Goal: Task Accomplishment & Management: Use online tool/utility

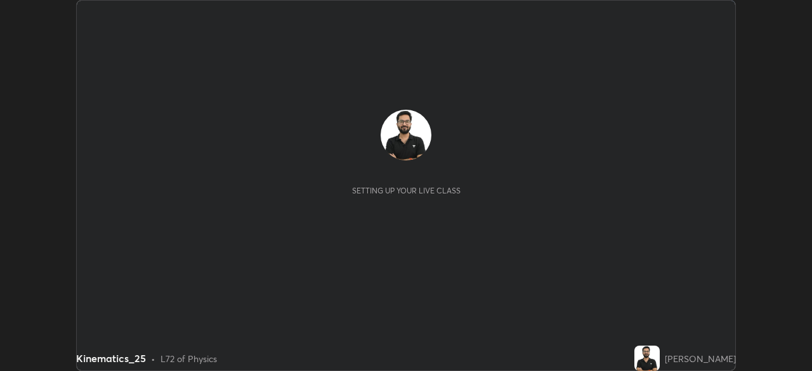
scroll to position [371, 811]
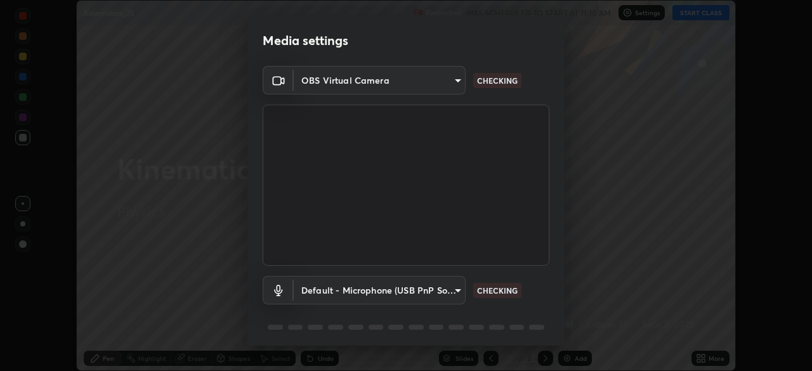
type input "fb052d740dd26dfccb3606c9a1edac083493fd34360d67d7e6341b55875d2bc8"
type input "default"
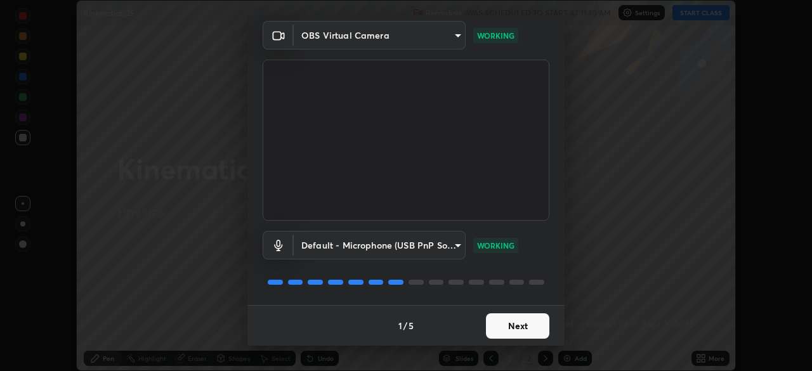
click at [514, 320] on button "Next" at bounding box center [517, 325] width 63 height 25
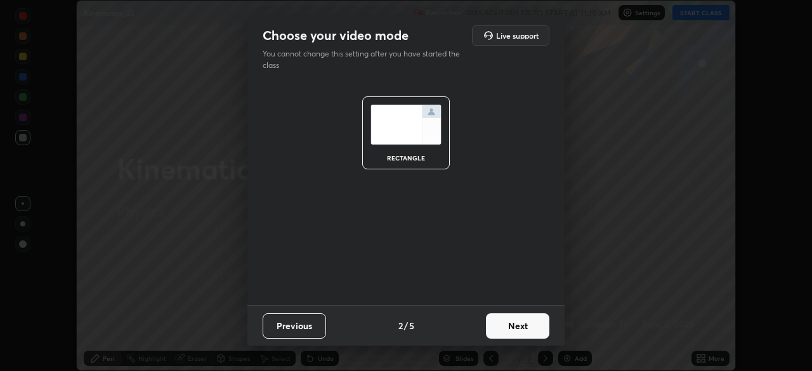
scroll to position [0, 0]
click at [514, 320] on button "Next" at bounding box center [517, 325] width 63 height 25
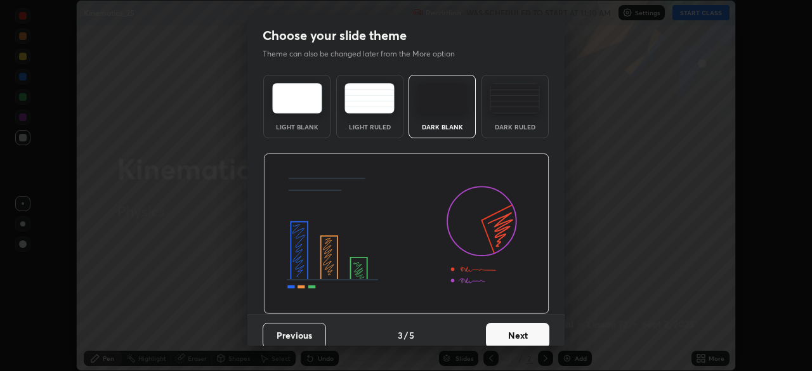
click at [492, 261] on img at bounding box center [406, 233] width 286 height 161
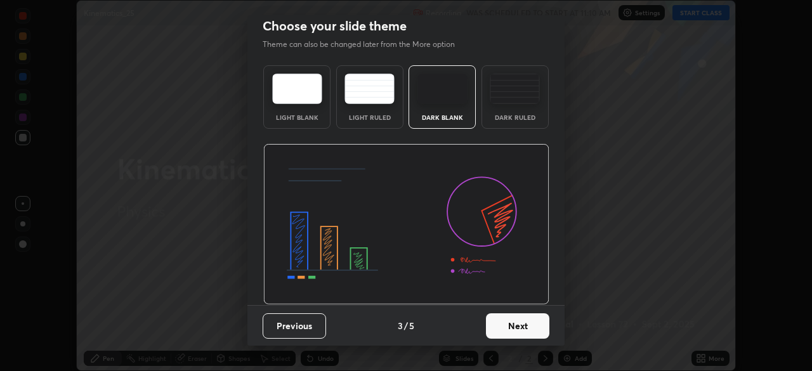
click at [510, 323] on button "Next" at bounding box center [517, 325] width 63 height 25
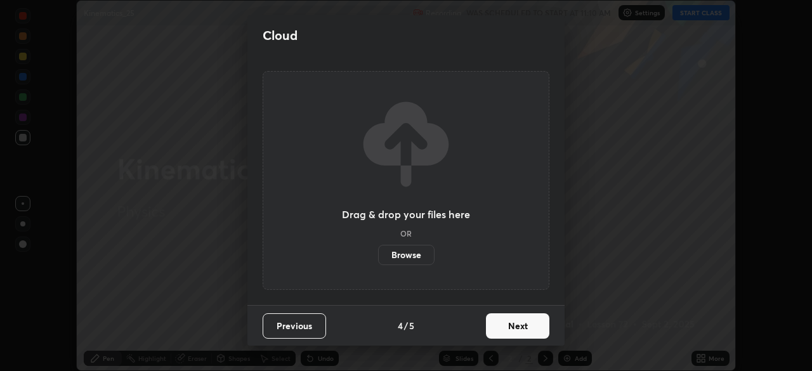
scroll to position [0, 0]
click at [509, 319] on button "Next" at bounding box center [517, 325] width 63 height 25
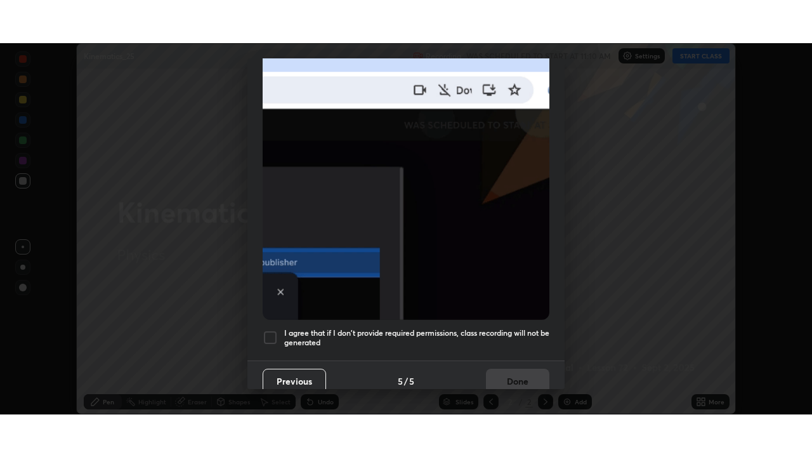
scroll to position [304, 0]
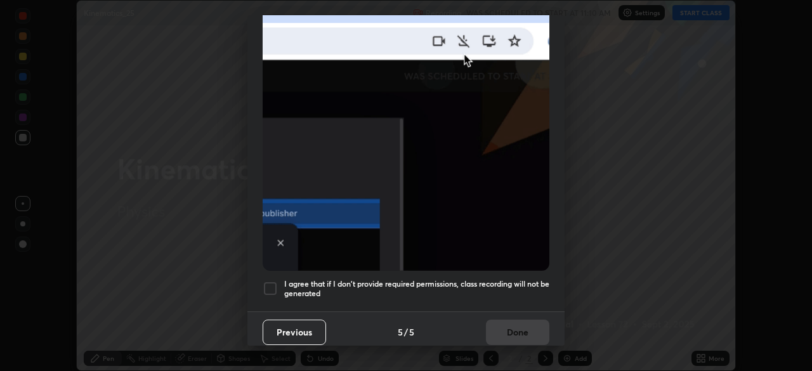
click at [480, 289] on h5 "I agree that if I don't provide required permissions, class recording will not …" at bounding box center [416, 289] width 265 height 20
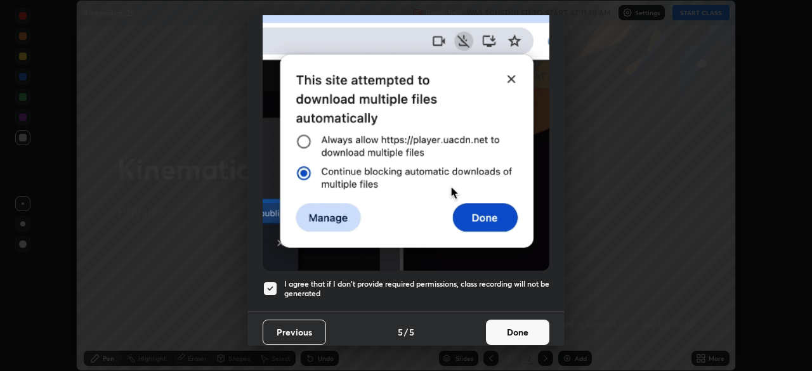
click at [503, 329] on button "Done" at bounding box center [517, 332] width 63 height 25
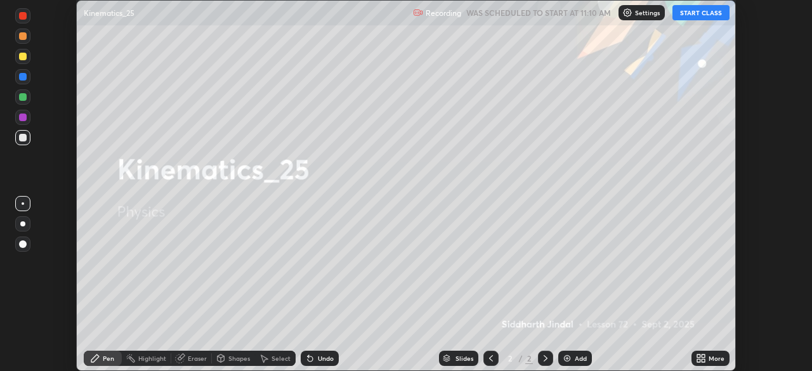
click at [698, 356] on icon at bounding box center [698, 356] width 3 height 3
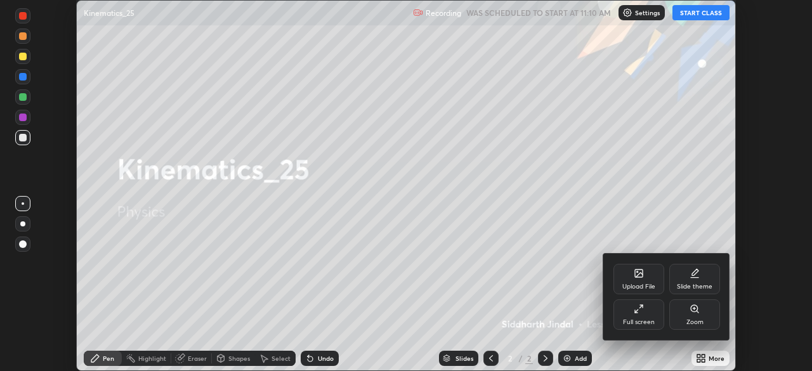
click at [642, 316] on div "Full screen" at bounding box center [638, 314] width 51 height 30
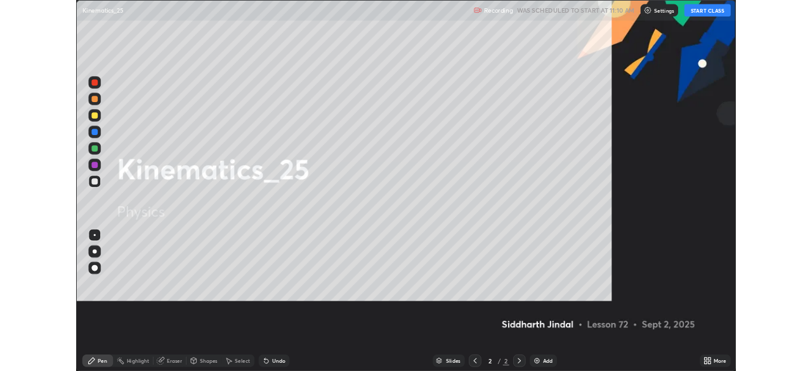
scroll to position [457, 812]
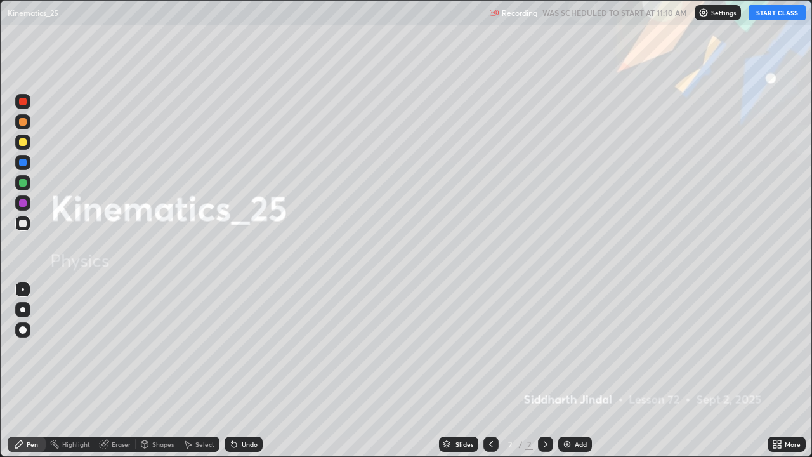
click at [769, 11] on button "START CLASS" at bounding box center [776, 12] width 57 height 15
click at [545, 370] on icon at bounding box center [545, 444] width 10 height 10
click at [23, 309] on div at bounding box center [22, 309] width 5 height 5
click at [543, 370] on icon at bounding box center [545, 444] width 10 height 10
click at [575, 370] on div "Add" at bounding box center [581, 444] width 12 height 6
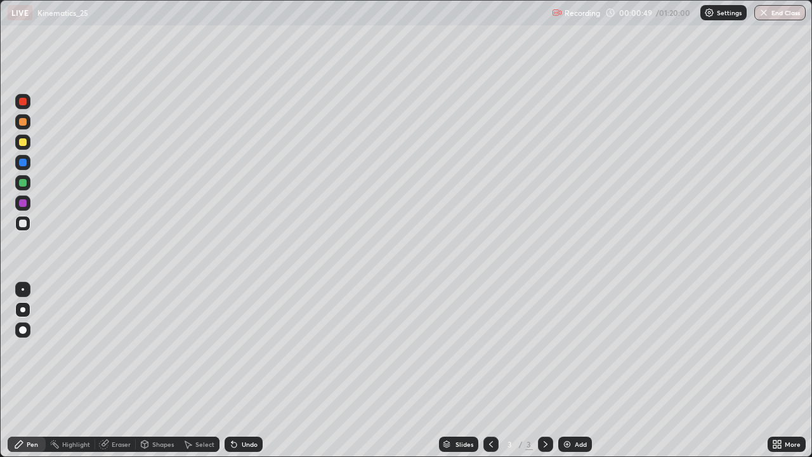
click at [29, 145] on div at bounding box center [22, 141] width 15 height 15
click at [245, 370] on div "Undo" at bounding box center [250, 444] width 16 height 6
click at [203, 370] on div "Select" at bounding box center [199, 443] width 41 height 15
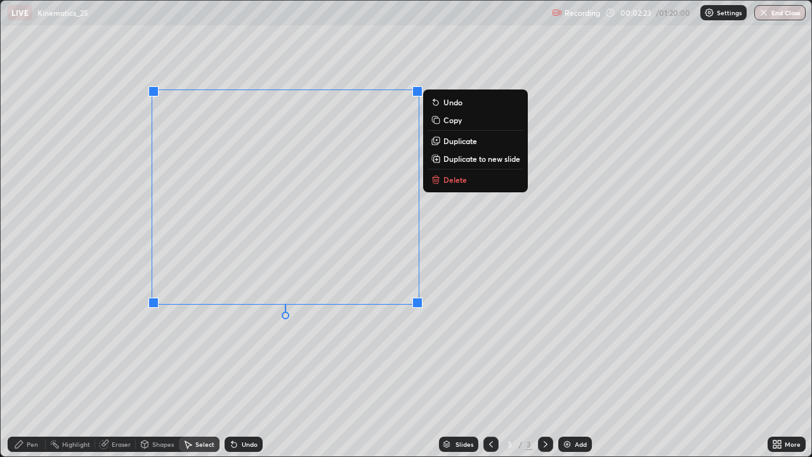
click at [460, 184] on p "Delete" at bounding box center [454, 179] width 23 height 10
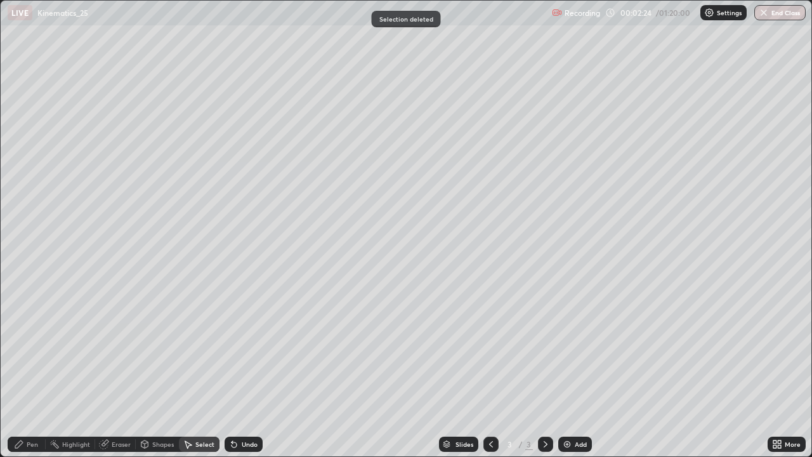
click at [32, 370] on div "Pen" at bounding box center [27, 443] width 38 height 15
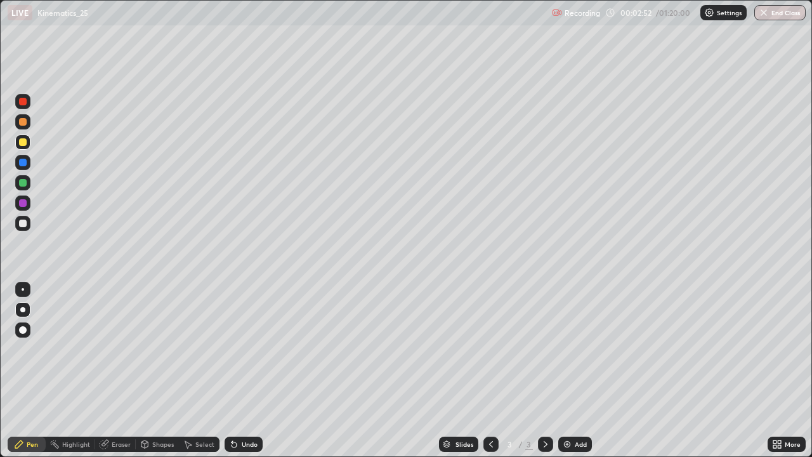
click at [25, 225] on div at bounding box center [23, 223] width 8 height 8
click at [239, 370] on div "Undo" at bounding box center [244, 443] width 38 height 15
click at [233, 370] on icon at bounding box center [233, 444] width 5 height 5
click at [231, 370] on icon at bounding box center [233, 444] width 5 height 5
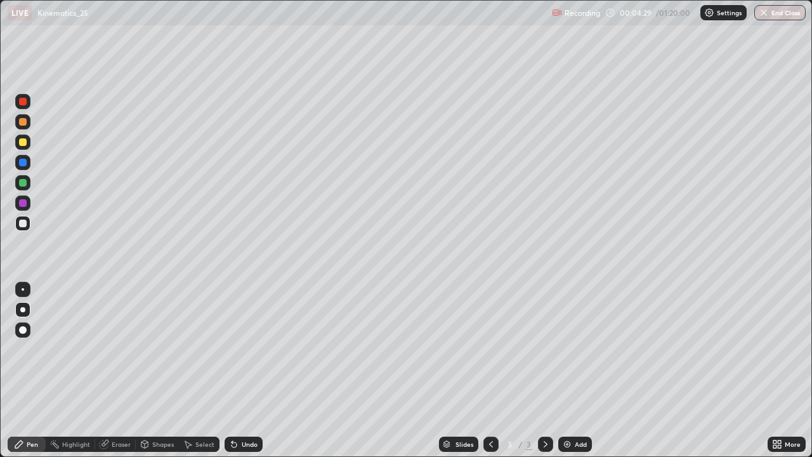
click at [157, 370] on div "Shapes" at bounding box center [163, 444] width 22 height 6
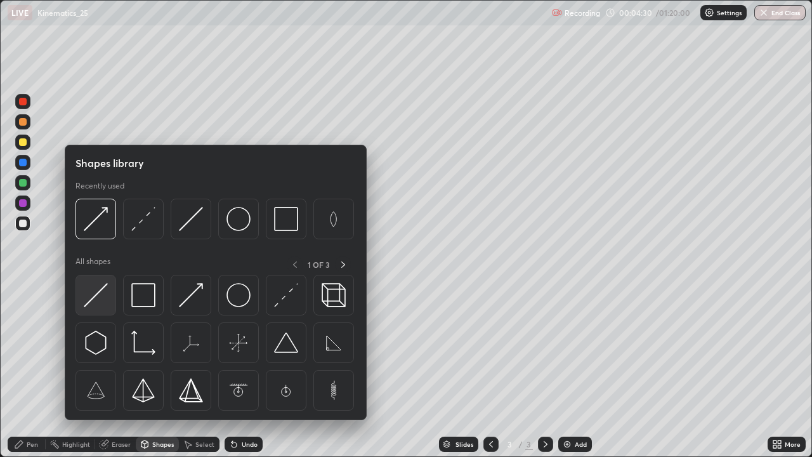
click at [98, 299] on img at bounding box center [96, 295] width 24 height 24
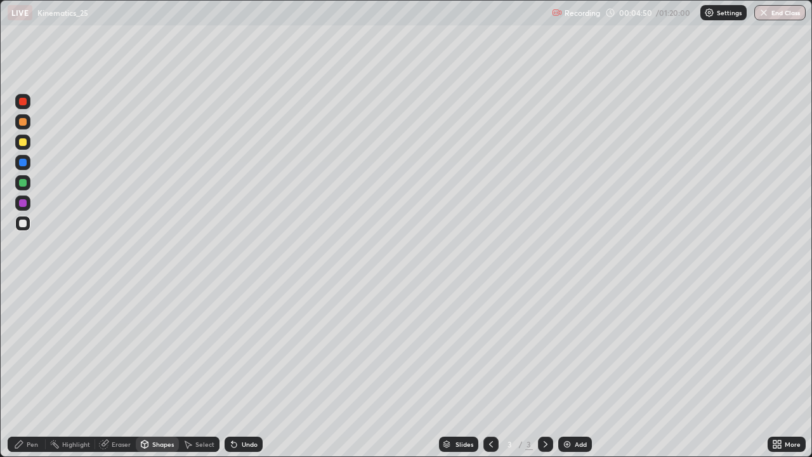
click at [247, 370] on div "Undo" at bounding box center [250, 444] width 16 height 6
click at [38, 370] on div "Pen" at bounding box center [27, 443] width 38 height 15
click at [162, 370] on div "Shapes" at bounding box center [163, 444] width 22 height 6
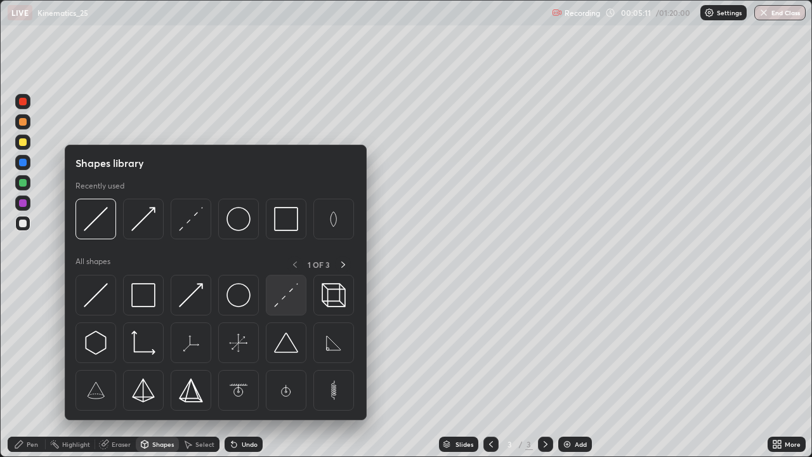
click at [288, 301] on img at bounding box center [286, 295] width 24 height 24
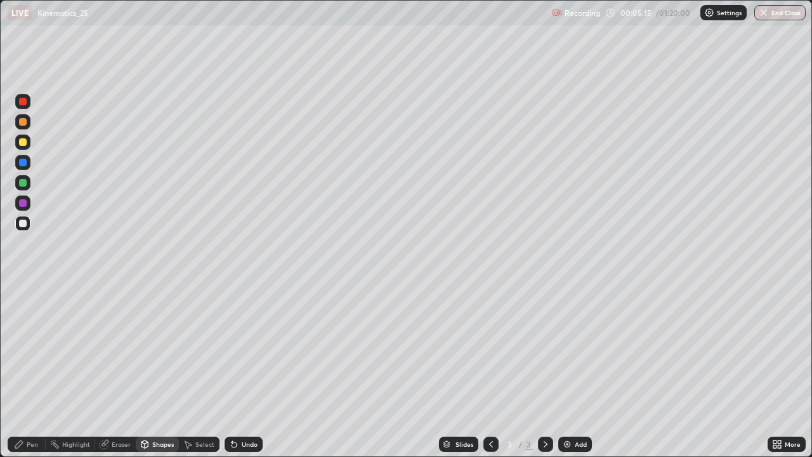
click at [40, 370] on div "Pen" at bounding box center [27, 443] width 38 height 15
click at [244, 370] on div "Undo" at bounding box center [250, 444] width 16 height 6
click at [238, 370] on div "Undo" at bounding box center [244, 443] width 38 height 15
click at [237, 370] on div "Undo" at bounding box center [244, 443] width 38 height 15
click at [236, 370] on icon at bounding box center [234, 444] width 10 height 10
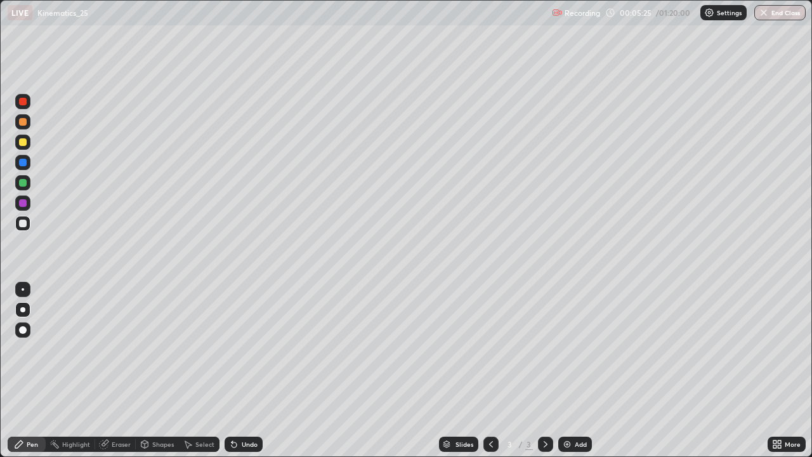
click at [238, 370] on div "Undo" at bounding box center [244, 443] width 38 height 15
click at [200, 370] on div "Select" at bounding box center [204, 444] width 19 height 6
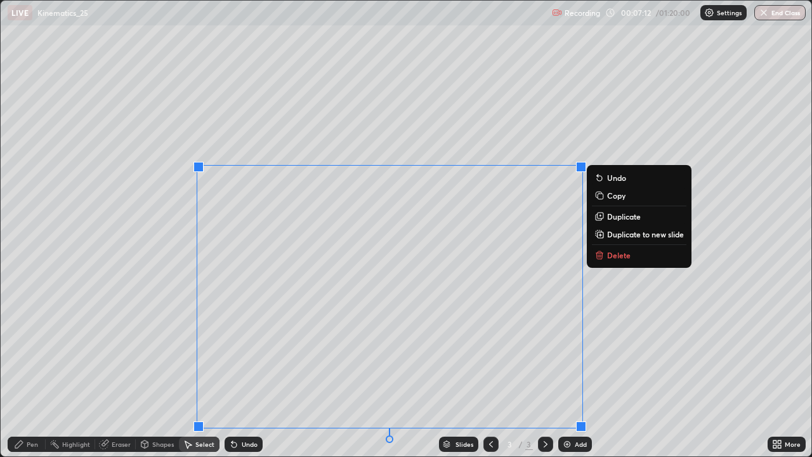
click at [615, 235] on p "Duplicate to new slide" at bounding box center [645, 234] width 77 height 10
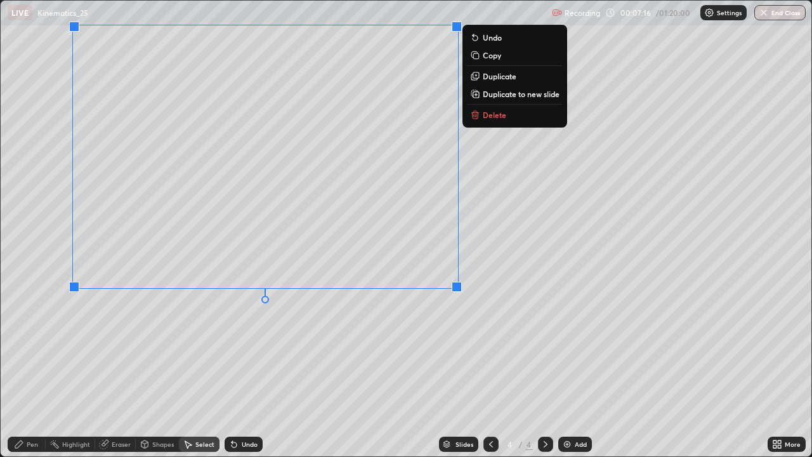
click at [31, 370] on div "Pen" at bounding box center [32, 444] width 11 height 6
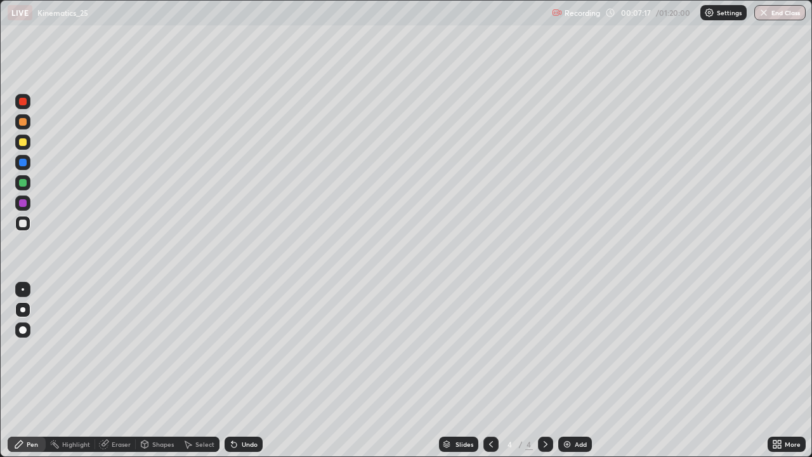
click at [25, 181] on div at bounding box center [23, 183] width 8 height 8
click at [240, 370] on div "Undo" at bounding box center [244, 443] width 38 height 15
click at [241, 370] on div "Undo" at bounding box center [244, 443] width 38 height 15
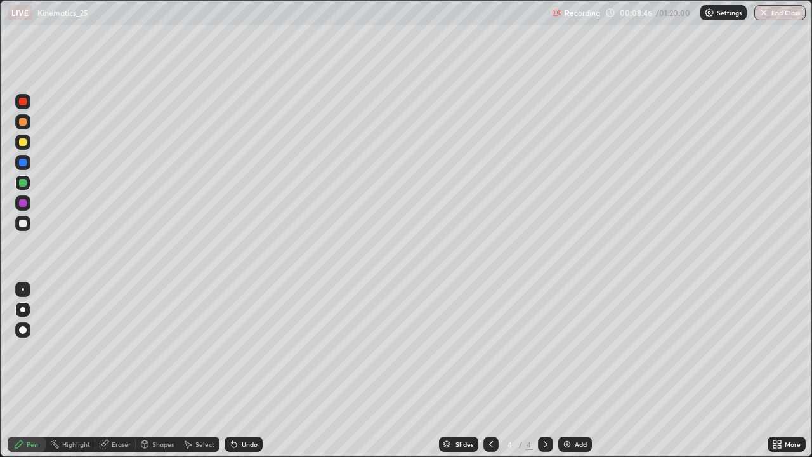
click at [240, 370] on div "Undo" at bounding box center [244, 443] width 38 height 15
click at [241, 370] on div "Undo" at bounding box center [244, 443] width 38 height 15
click at [242, 370] on div "Undo" at bounding box center [244, 443] width 38 height 15
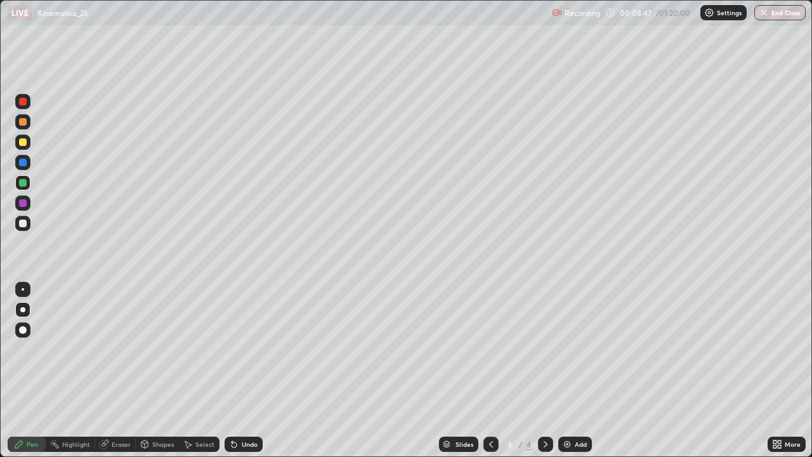
click at [242, 370] on div "Undo" at bounding box center [244, 443] width 38 height 15
click at [244, 370] on div "Undo" at bounding box center [244, 443] width 38 height 15
click at [23, 222] on div at bounding box center [23, 223] width 8 height 8
click at [119, 370] on div "Eraser" at bounding box center [121, 444] width 19 height 6
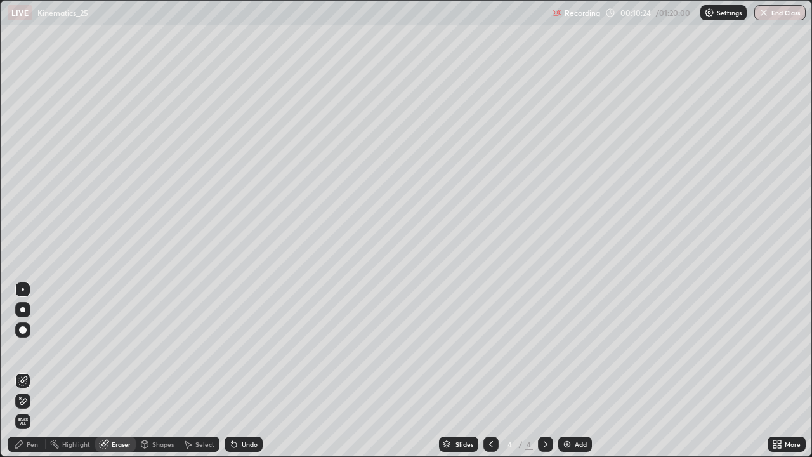
click at [159, 370] on div "Shapes" at bounding box center [163, 444] width 22 height 6
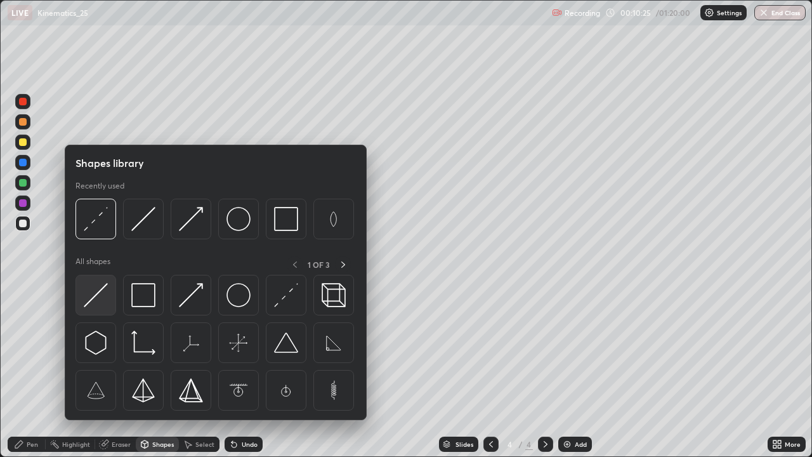
click at [97, 301] on img at bounding box center [96, 295] width 24 height 24
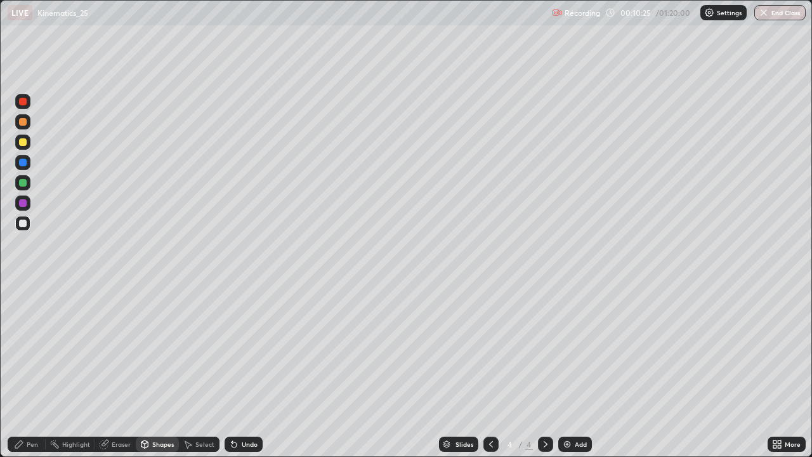
click at [34, 370] on div "Pen" at bounding box center [32, 444] width 11 height 6
click at [28, 323] on div at bounding box center [22, 329] width 15 height 15
click at [157, 370] on div "Shapes" at bounding box center [163, 444] width 22 height 6
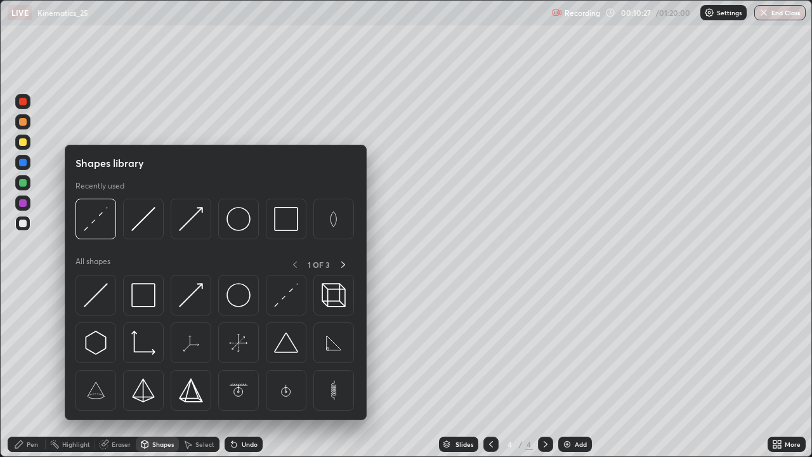
click at [154, 370] on div "Shapes" at bounding box center [163, 444] width 22 height 6
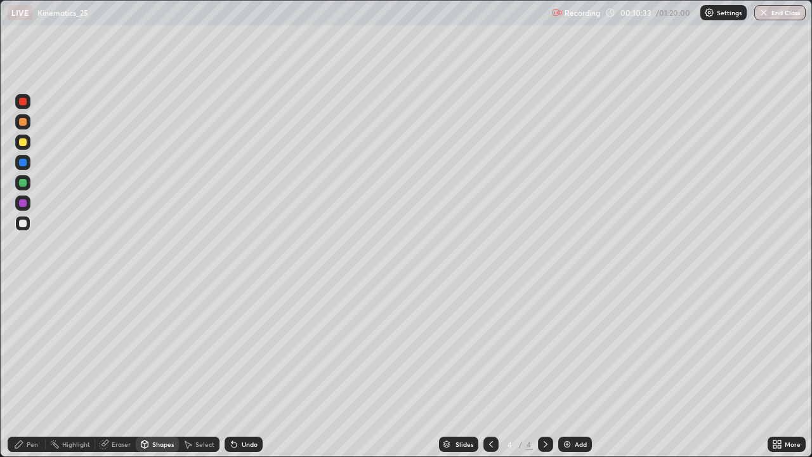
click at [253, 370] on div "Undo" at bounding box center [244, 443] width 38 height 15
click at [38, 370] on div "Pen" at bounding box center [27, 443] width 38 height 15
click at [23, 183] on div at bounding box center [23, 183] width 8 height 8
click at [23, 309] on div at bounding box center [22, 309] width 5 height 5
click at [148, 370] on icon at bounding box center [145, 444] width 10 height 10
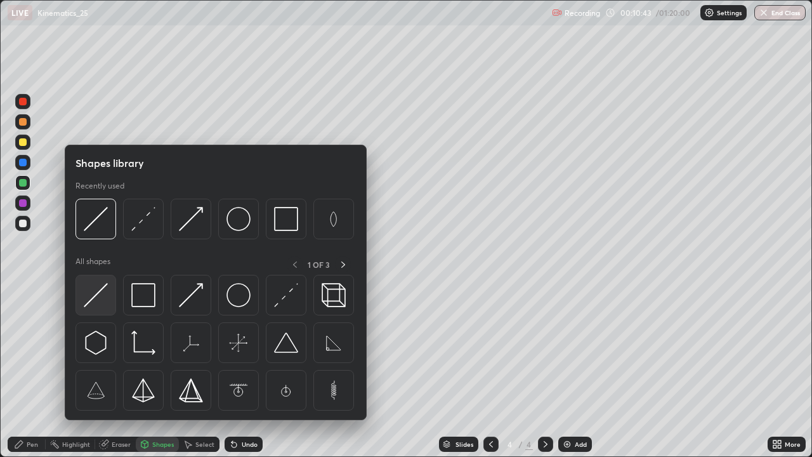
click at [98, 301] on img at bounding box center [96, 295] width 24 height 24
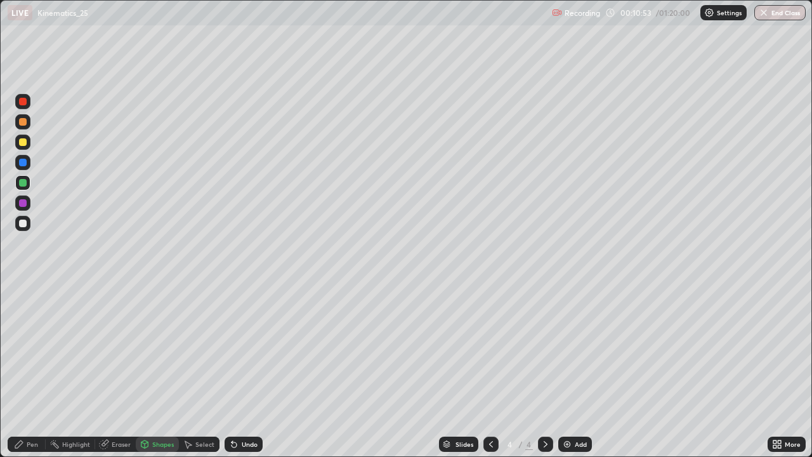
click at [254, 370] on div "Undo" at bounding box center [250, 444] width 16 height 6
click at [253, 370] on div "Undo" at bounding box center [244, 443] width 38 height 15
click at [257, 370] on div "Undo" at bounding box center [244, 443] width 38 height 15
click at [256, 370] on div "Undo" at bounding box center [244, 443] width 38 height 15
click at [39, 370] on div "Pen" at bounding box center [27, 443] width 38 height 15
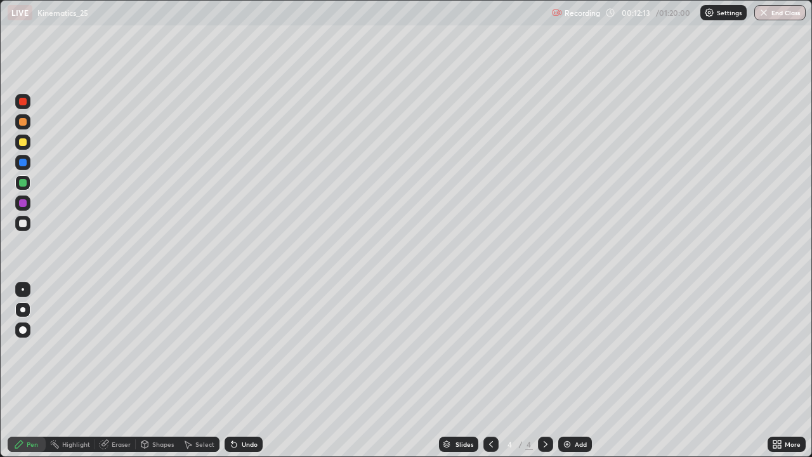
click at [490, 370] on icon at bounding box center [491, 444] width 10 height 10
click at [543, 370] on icon at bounding box center [545, 444] width 10 height 10
click at [248, 370] on div "Undo" at bounding box center [244, 443] width 38 height 15
click at [244, 370] on div "Undo" at bounding box center [244, 443] width 38 height 15
click at [242, 370] on div "Undo" at bounding box center [244, 443] width 38 height 15
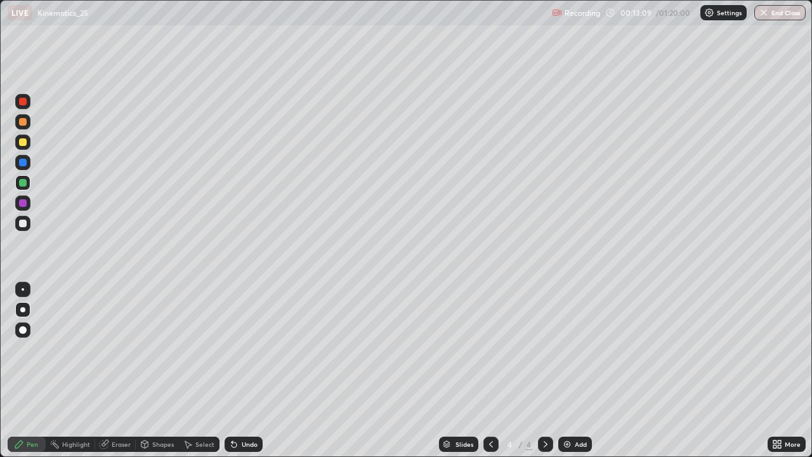
click at [241, 370] on div "Undo" at bounding box center [244, 443] width 38 height 15
click at [202, 370] on div "Select" at bounding box center [204, 444] width 19 height 6
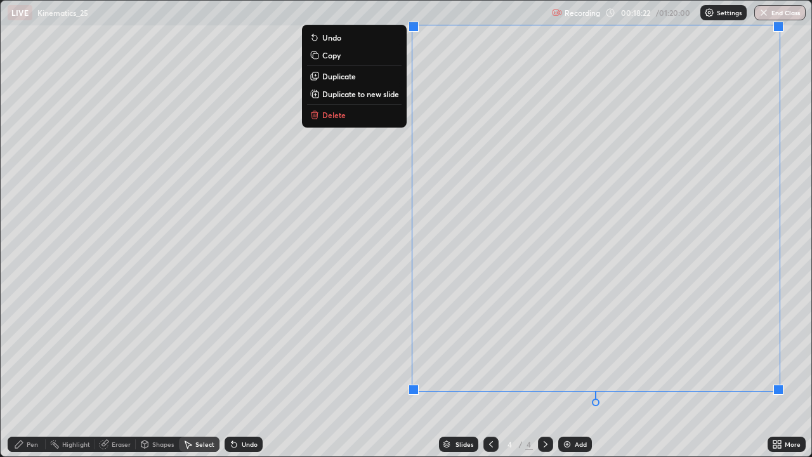
click at [356, 95] on p "Duplicate to new slide" at bounding box center [360, 94] width 77 height 10
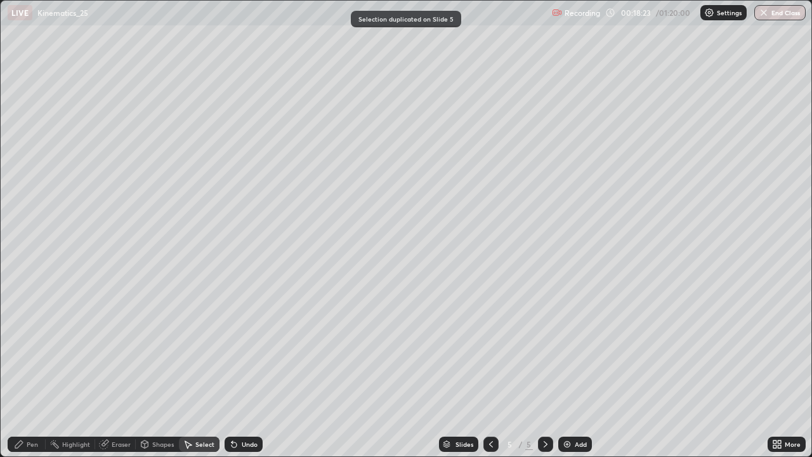
click at [20, 370] on icon at bounding box center [19, 444] width 8 height 8
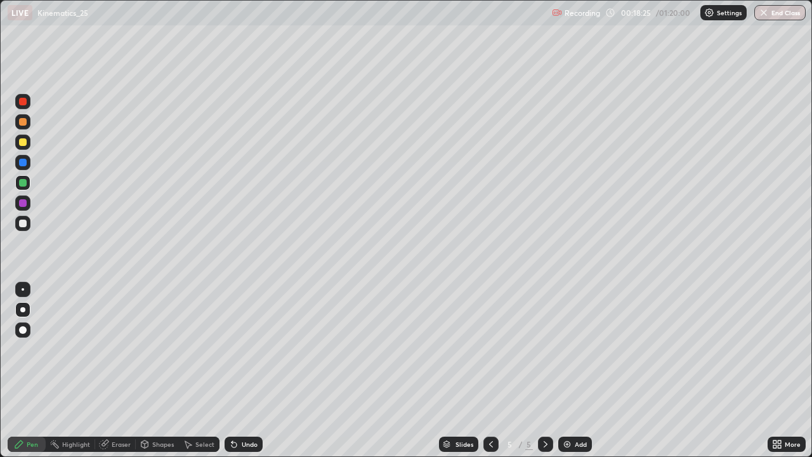
click at [22, 228] on div at bounding box center [22, 223] width 15 height 15
click at [240, 370] on div "Undo" at bounding box center [244, 443] width 38 height 15
click at [241, 370] on div "Undo" at bounding box center [244, 443] width 38 height 15
click at [240, 370] on div "Undo" at bounding box center [244, 443] width 38 height 15
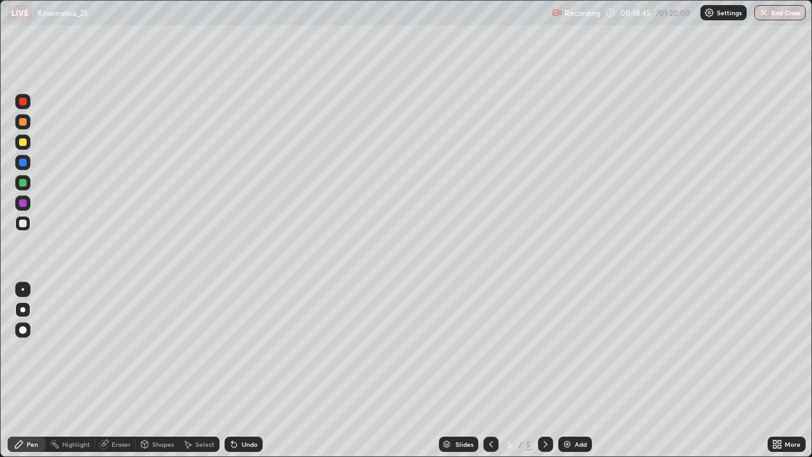
click at [239, 370] on div "Undo" at bounding box center [244, 443] width 38 height 15
click at [236, 370] on icon at bounding box center [234, 444] width 10 height 10
click at [237, 370] on icon at bounding box center [234, 444] width 10 height 10
click at [237, 370] on div "Undo" at bounding box center [244, 443] width 38 height 15
click at [231, 370] on icon at bounding box center [231, 441] width 1 height 1
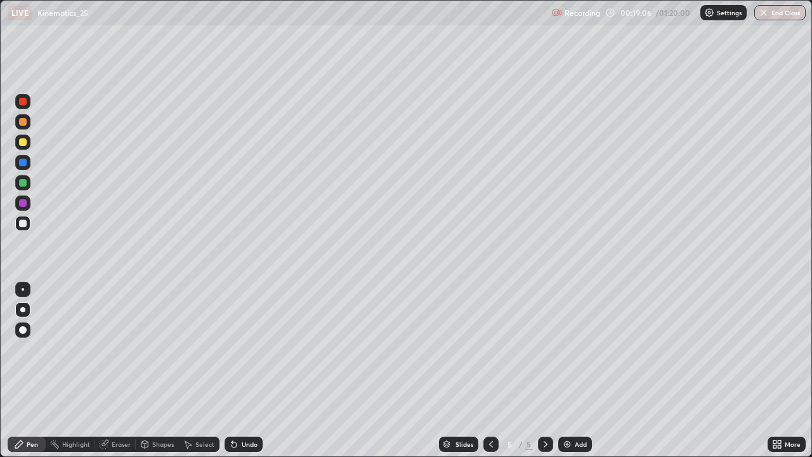
click at [237, 370] on icon at bounding box center [234, 444] width 10 height 10
click at [238, 370] on div "Undo" at bounding box center [244, 443] width 38 height 15
click at [247, 370] on div "Undo" at bounding box center [244, 443] width 38 height 15
click at [243, 370] on div "Undo" at bounding box center [244, 443] width 38 height 15
click at [543, 370] on icon at bounding box center [545, 444] width 10 height 10
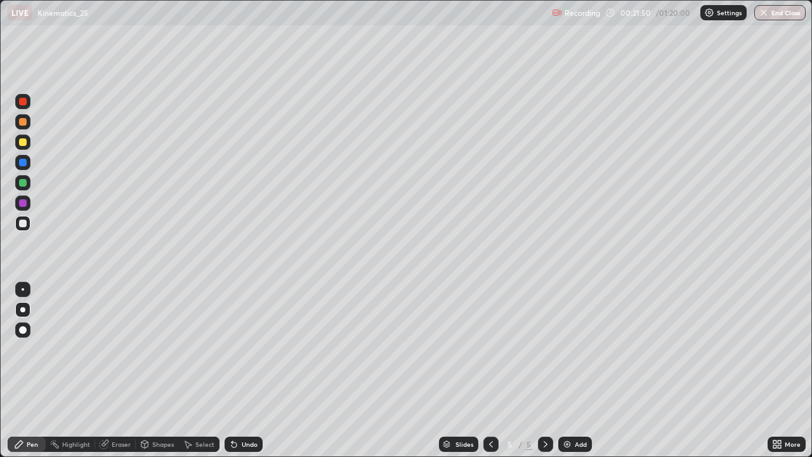
click at [542, 370] on icon at bounding box center [545, 444] width 10 height 10
click at [543, 370] on icon at bounding box center [545, 444] width 10 height 10
click at [571, 370] on div "Add" at bounding box center [575, 443] width 34 height 15
click at [23, 224] on div at bounding box center [23, 223] width 8 height 8
click at [153, 370] on div "Shapes" at bounding box center [157, 443] width 43 height 15
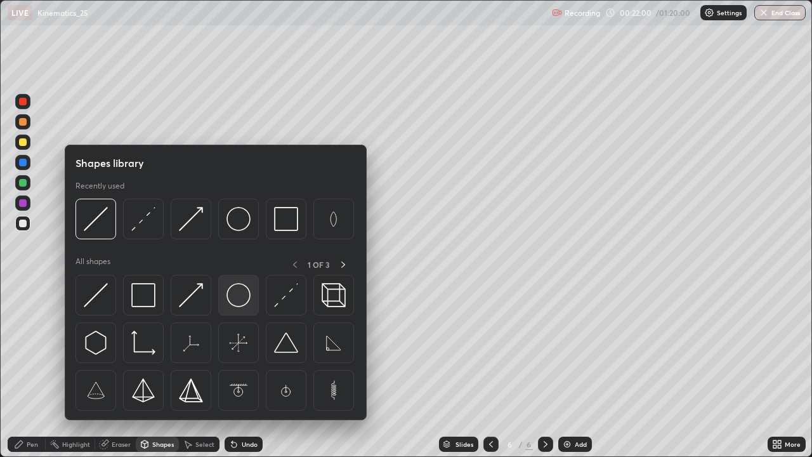
click at [238, 297] on img at bounding box center [238, 295] width 24 height 24
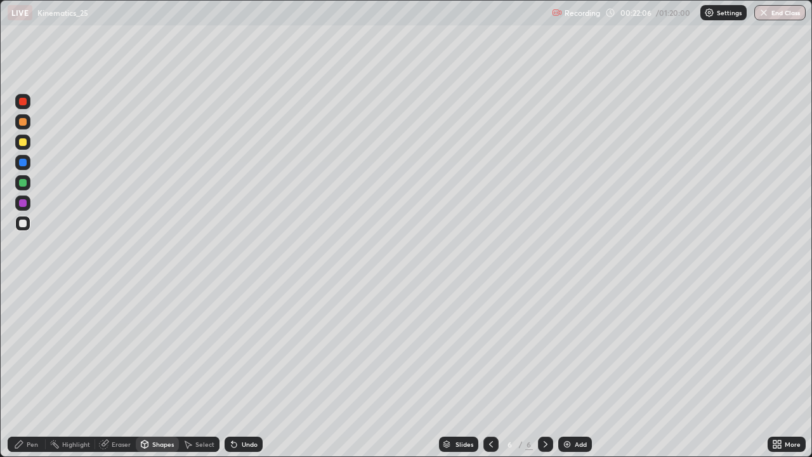
click at [244, 370] on div "Undo" at bounding box center [244, 443] width 38 height 15
click at [153, 370] on div "Shapes" at bounding box center [163, 444] width 22 height 6
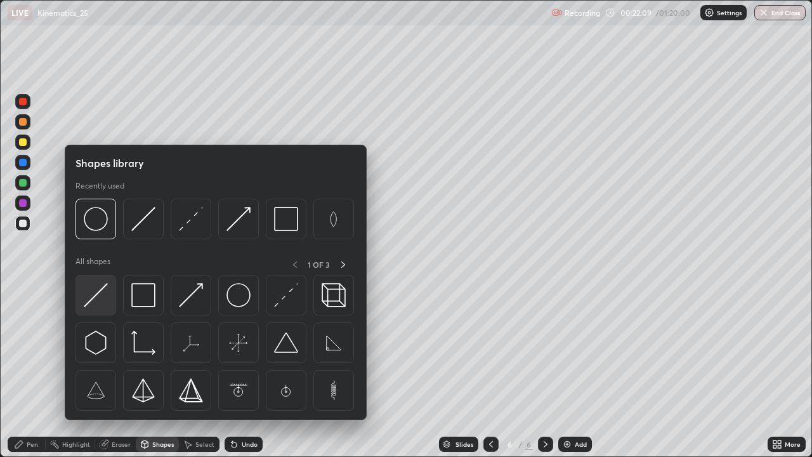
click at [94, 301] on img at bounding box center [96, 295] width 24 height 24
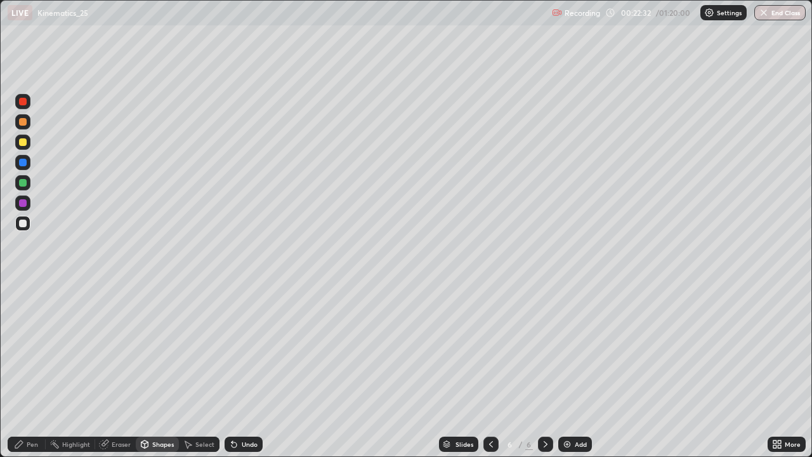
click at [27, 370] on div "Pen" at bounding box center [27, 443] width 38 height 15
click at [147, 370] on icon at bounding box center [144, 444] width 7 height 8
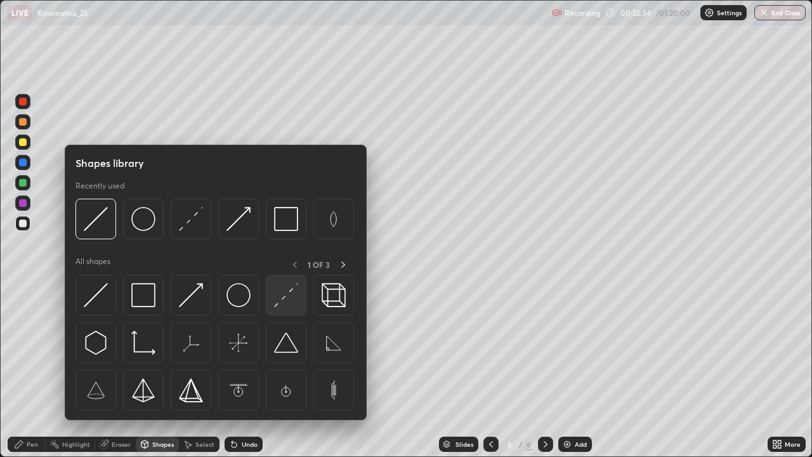
click at [278, 296] on img at bounding box center [286, 295] width 24 height 24
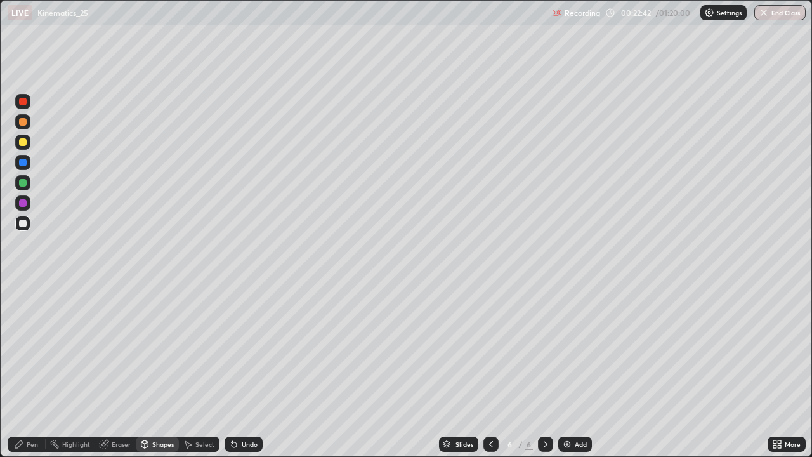
click at [29, 370] on div "Pen" at bounding box center [32, 444] width 11 height 6
click at [243, 370] on div "Undo" at bounding box center [250, 444] width 16 height 6
click at [237, 370] on icon at bounding box center [234, 444] width 10 height 10
click at [236, 370] on icon at bounding box center [234, 444] width 10 height 10
click at [247, 370] on div "Undo" at bounding box center [250, 444] width 16 height 6
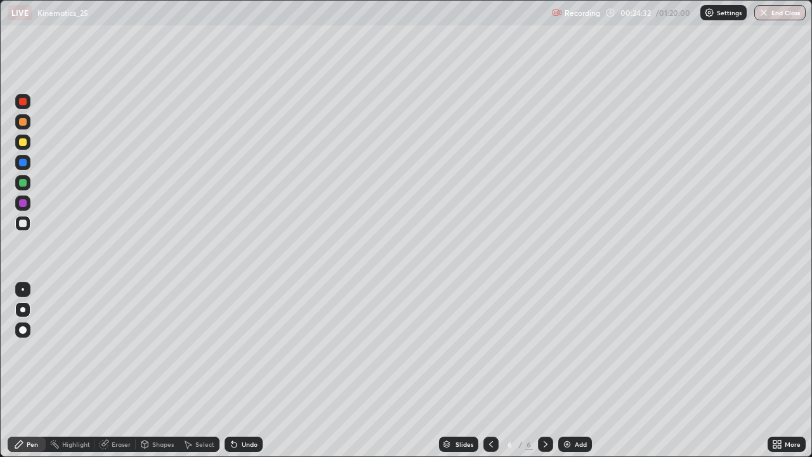
click at [245, 370] on div "Undo" at bounding box center [250, 444] width 16 height 6
click at [247, 370] on div "Undo" at bounding box center [250, 444] width 16 height 6
click at [249, 370] on div "Undo" at bounding box center [250, 444] width 16 height 6
click at [248, 370] on div "Undo" at bounding box center [250, 444] width 16 height 6
click at [242, 370] on div "Undo" at bounding box center [250, 444] width 16 height 6
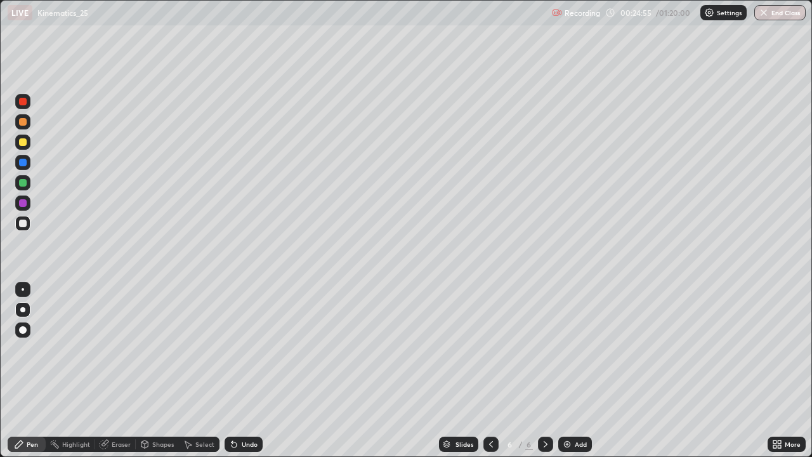
click at [242, 370] on div "Undo" at bounding box center [250, 444] width 16 height 6
click at [238, 370] on div "Undo" at bounding box center [244, 443] width 38 height 15
click at [248, 370] on div "Undo" at bounding box center [244, 443] width 38 height 15
click at [248, 370] on div "Undo" at bounding box center [250, 444] width 16 height 6
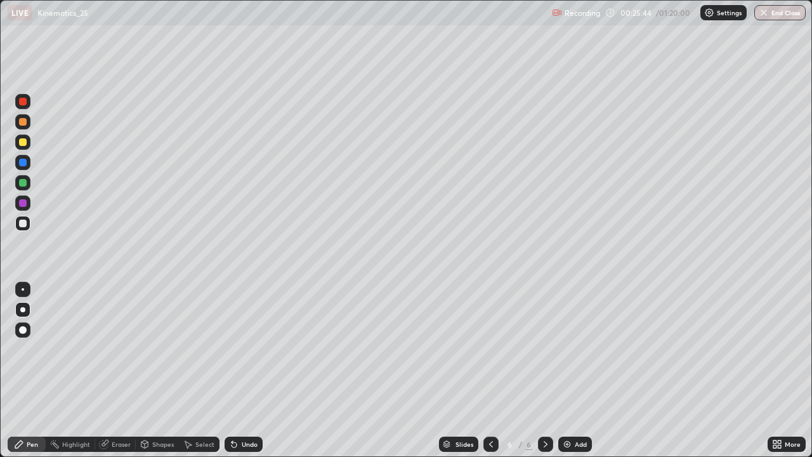
click at [22, 183] on div at bounding box center [23, 183] width 8 height 8
click at [155, 370] on div "Shapes" at bounding box center [163, 444] width 22 height 6
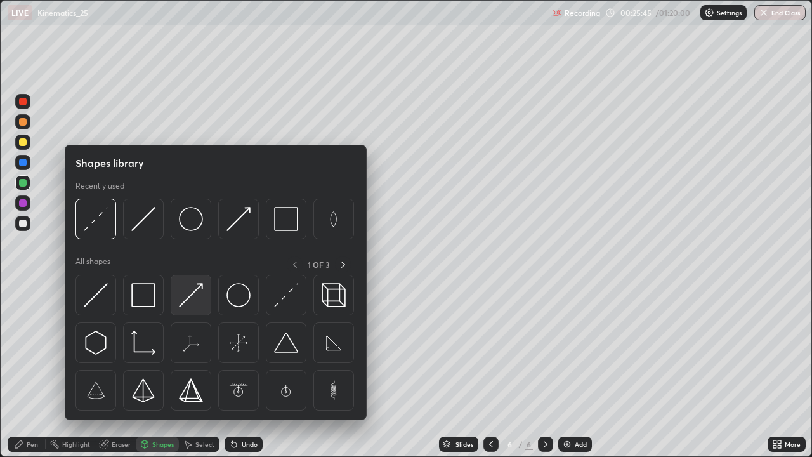
click at [192, 299] on img at bounding box center [191, 295] width 24 height 24
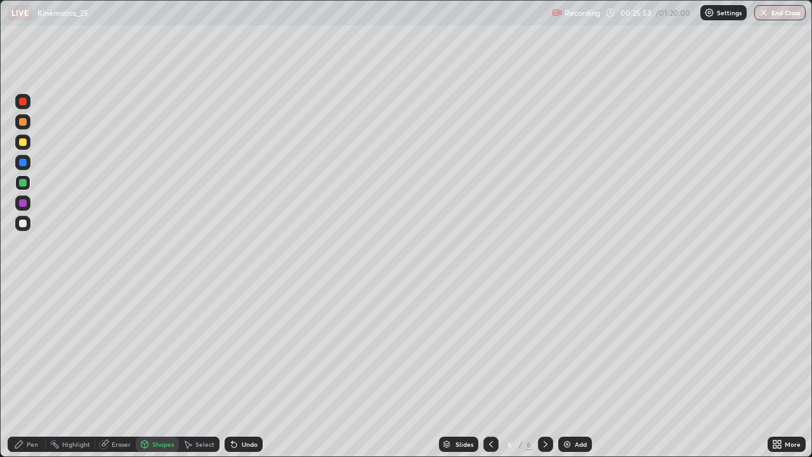
click at [247, 370] on div "Undo" at bounding box center [244, 443] width 38 height 15
click at [35, 370] on div "Pen" at bounding box center [27, 443] width 38 height 15
click at [161, 370] on div "Shapes" at bounding box center [163, 444] width 22 height 6
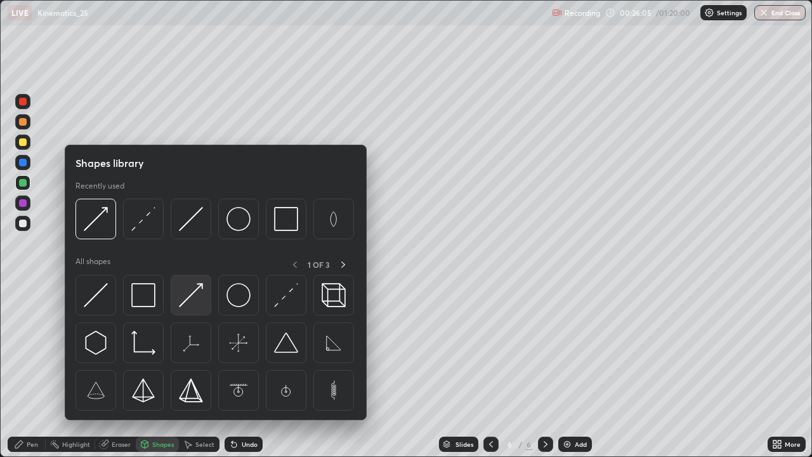
click at [190, 297] on img at bounding box center [191, 295] width 24 height 24
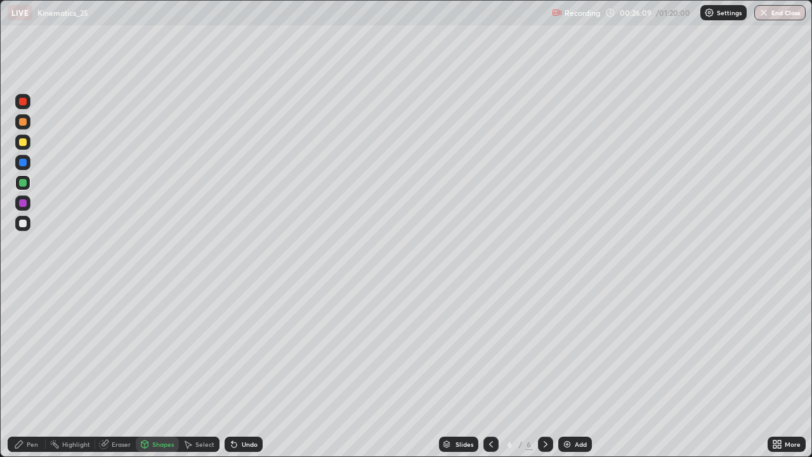
click at [37, 370] on div "Pen" at bounding box center [32, 444] width 11 height 6
click at [238, 370] on div "Undo" at bounding box center [244, 443] width 38 height 15
click at [234, 370] on div "Undo" at bounding box center [244, 443] width 38 height 15
click at [236, 370] on icon at bounding box center [234, 444] width 10 height 10
click at [231, 370] on icon at bounding box center [231, 441] width 1 height 1
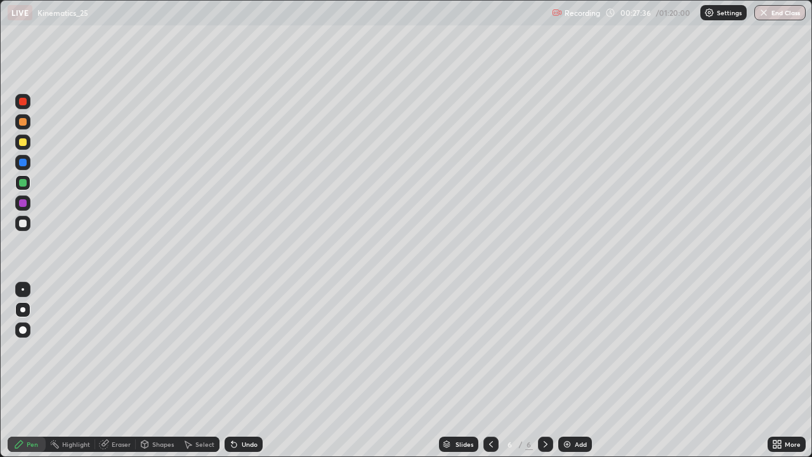
click at [234, 370] on icon at bounding box center [234, 444] width 10 height 10
click at [231, 370] on icon at bounding box center [231, 441] width 1 height 1
click at [236, 370] on icon at bounding box center [234, 444] width 10 height 10
click at [235, 370] on icon at bounding box center [234, 444] width 10 height 10
click at [231, 370] on icon at bounding box center [231, 441] width 1 height 1
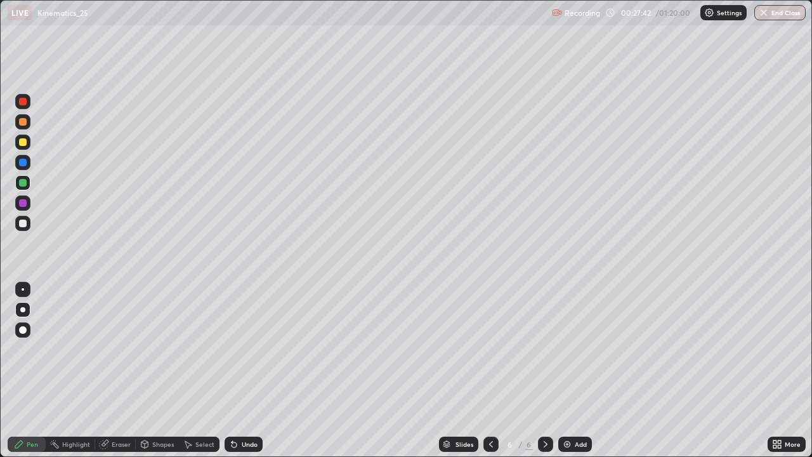
click at [232, 370] on icon at bounding box center [233, 444] width 5 height 5
click at [543, 370] on icon at bounding box center [545, 444] width 4 height 6
click at [196, 370] on div "Select" at bounding box center [204, 444] width 19 height 6
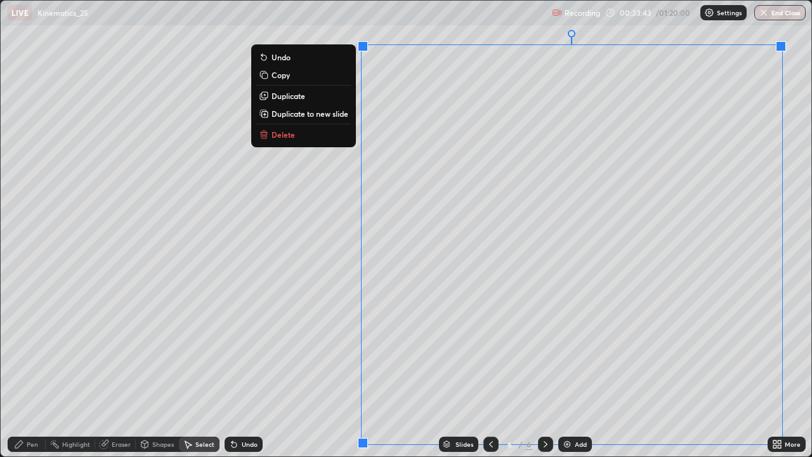
click at [317, 116] on p "Duplicate to new slide" at bounding box center [309, 113] width 77 height 10
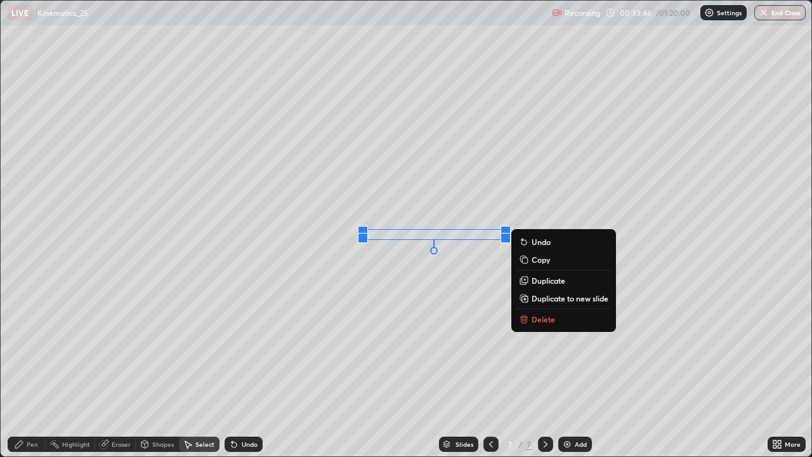
click at [528, 318] on icon at bounding box center [524, 319] width 10 height 10
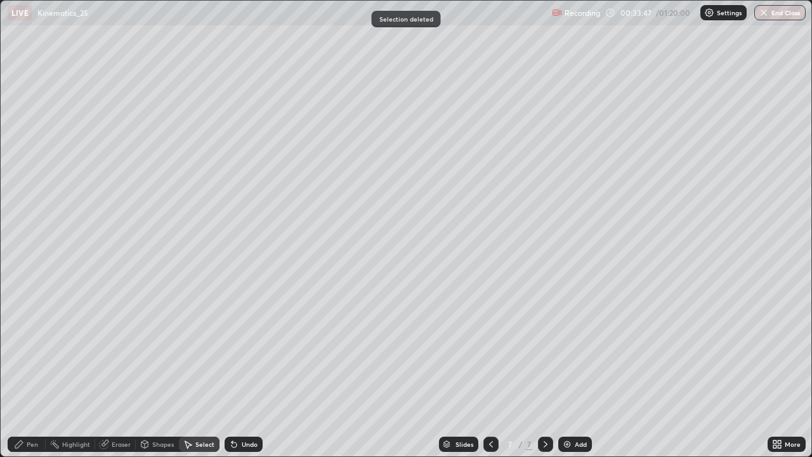
click at [26, 370] on div "Pen" at bounding box center [27, 443] width 38 height 15
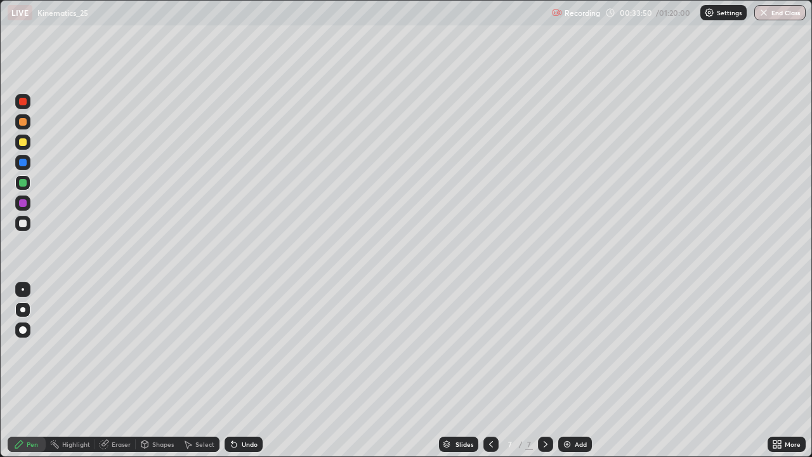
click at [26, 145] on div at bounding box center [22, 141] width 15 height 15
click at [244, 370] on div "Undo" at bounding box center [244, 443] width 38 height 15
click at [242, 370] on div "Undo" at bounding box center [250, 444] width 16 height 6
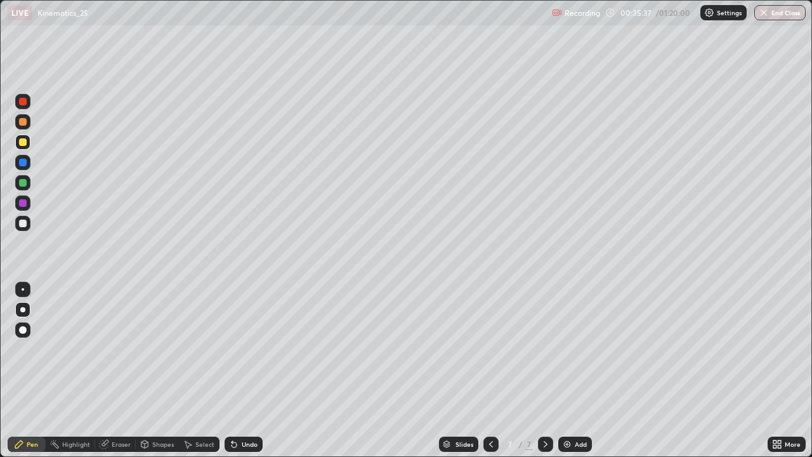
click at [237, 370] on div "Undo" at bounding box center [244, 443] width 38 height 15
click at [490, 370] on icon at bounding box center [491, 444] width 10 height 10
click at [193, 370] on div "Select" at bounding box center [199, 443] width 41 height 15
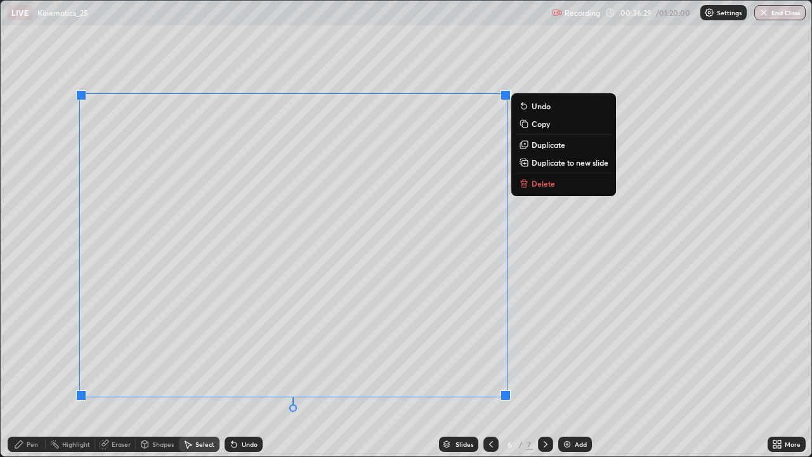
click at [549, 167] on p "Duplicate to new slide" at bounding box center [569, 162] width 77 height 10
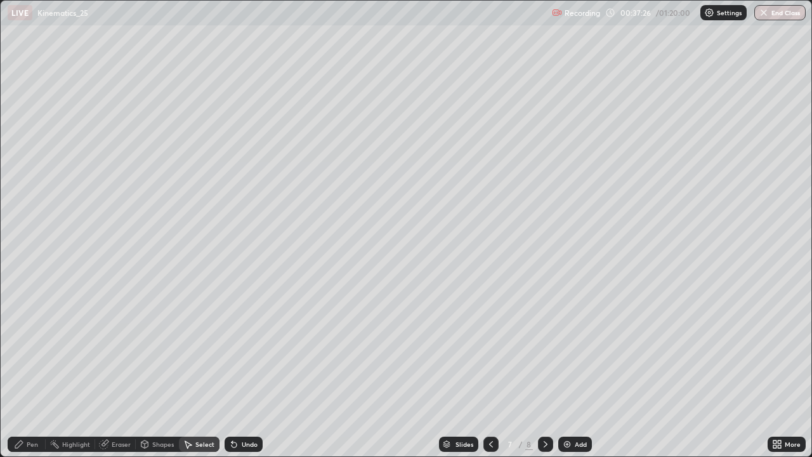
click at [30, 370] on div "Pen" at bounding box center [32, 444] width 11 height 6
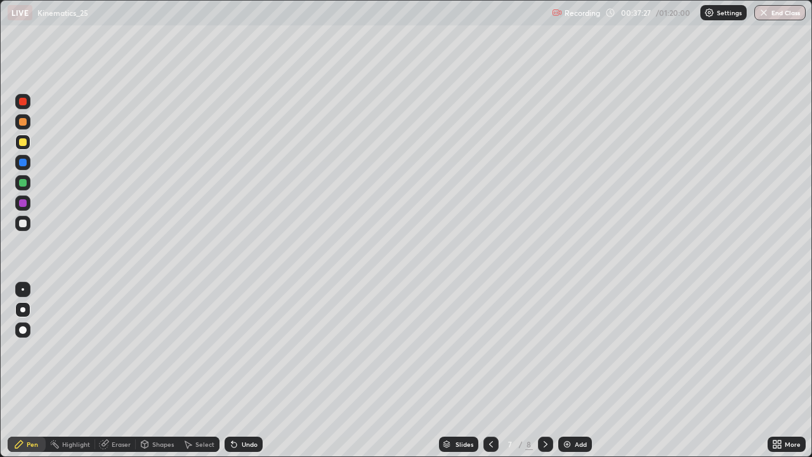
click at [26, 145] on div at bounding box center [22, 141] width 15 height 15
click at [155, 370] on div "Shapes" at bounding box center [163, 444] width 22 height 6
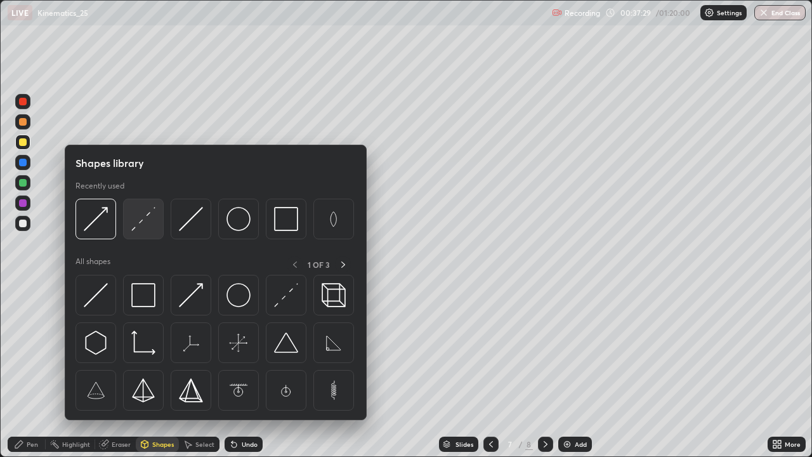
click at [139, 223] on img at bounding box center [143, 219] width 24 height 24
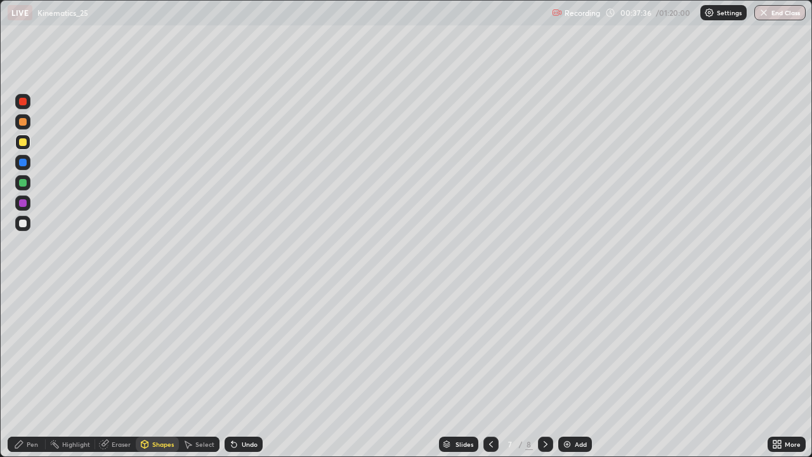
click at [242, 370] on div "Undo" at bounding box center [250, 444] width 16 height 6
click at [27, 370] on div "Pen" at bounding box center [27, 443] width 38 height 15
click at [22, 183] on div at bounding box center [23, 183] width 8 height 8
click at [779, 370] on icon at bounding box center [779, 441] width 3 height 3
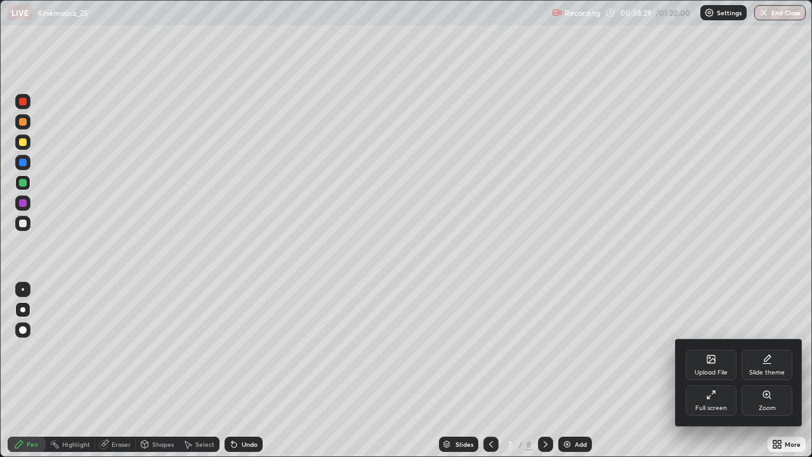
click at [758, 370] on div "Zoom" at bounding box center [766, 400] width 51 height 30
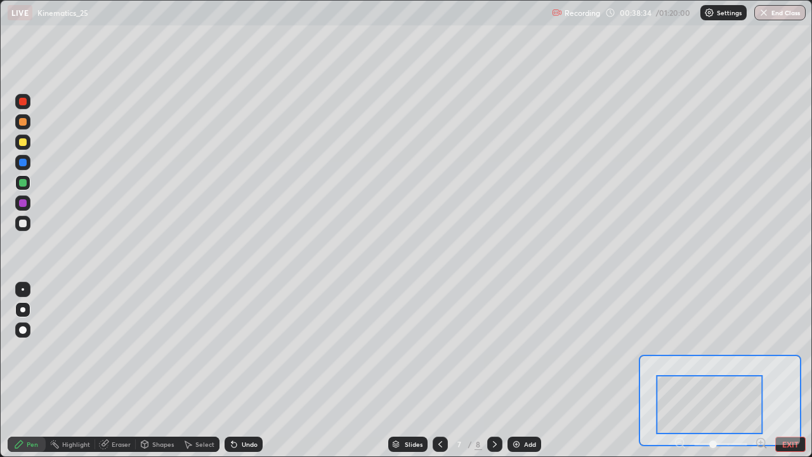
click at [28, 121] on div at bounding box center [22, 121] width 15 height 15
click at [238, 370] on div "Undo" at bounding box center [244, 443] width 38 height 15
click at [231, 370] on icon at bounding box center [231, 441] width 1 height 1
click at [234, 370] on icon at bounding box center [234, 444] width 10 height 10
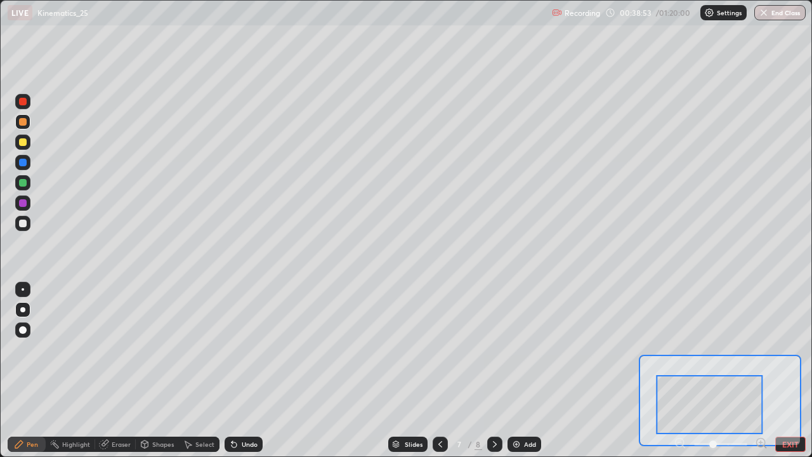
click at [235, 370] on div "Undo" at bounding box center [244, 443] width 38 height 15
click at [123, 370] on div "Eraser" at bounding box center [115, 443] width 41 height 15
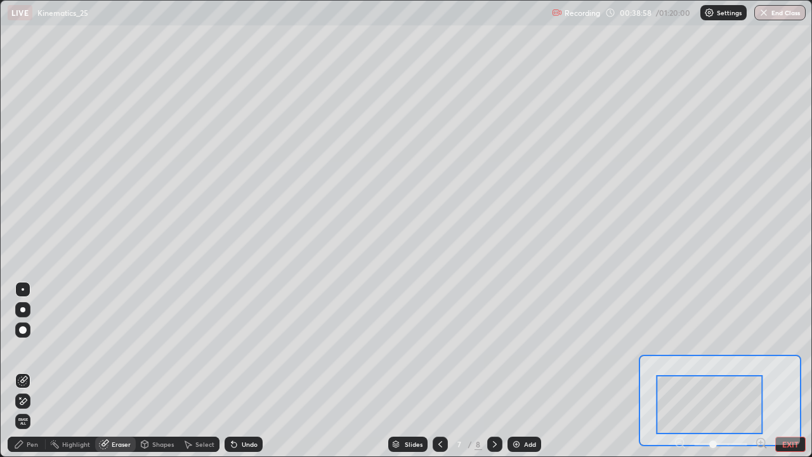
click at [39, 370] on div "Pen" at bounding box center [27, 443] width 38 height 15
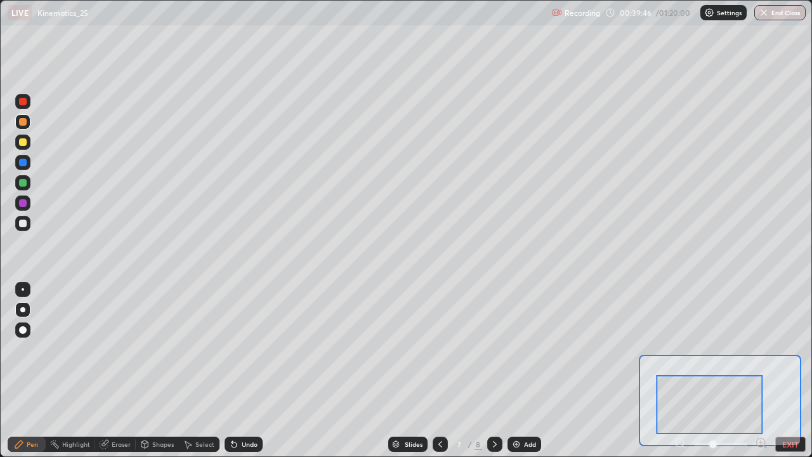
click at [788, 370] on button "EXIT" at bounding box center [790, 443] width 30 height 15
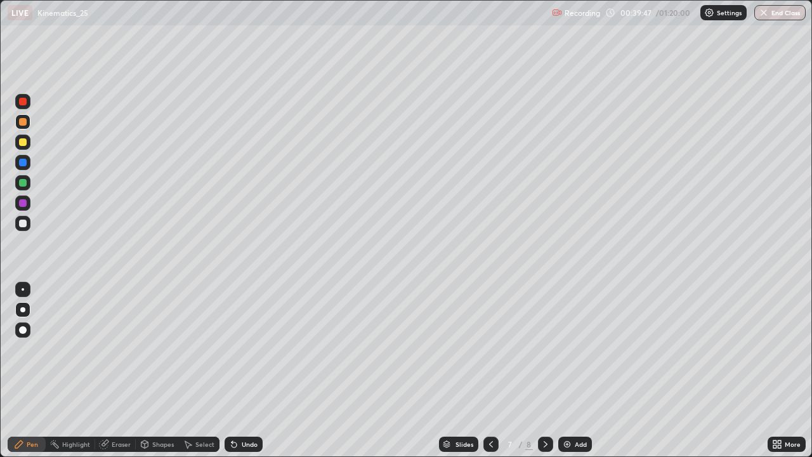
click at [490, 370] on icon at bounding box center [491, 444] width 10 height 10
click at [542, 370] on icon at bounding box center [545, 444] width 10 height 10
click at [491, 370] on icon at bounding box center [491, 444] width 10 height 10
click at [543, 370] on icon at bounding box center [545, 444] width 10 height 10
click at [543, 370] on icon at bounding box center [545, 444] width 4 height 6
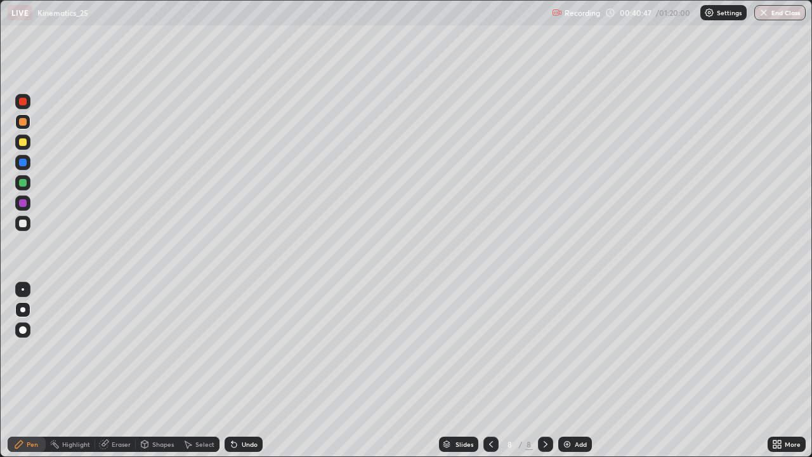
click at [543, 370] on icon at bounding box center [545, 444] width 10 height 10
click at [575, 370] on div "Add" at bounding box center [581, 444] width 12 height 6
click at [24, 223] on div at bounding box center [23, 223] width 8 height 8
click at [238, 370] on div "Undo" at bounding box center [244, 443] width 38 height 15
click at [490, 370] on icon at bounding box center [491, 444] width 10 height 10
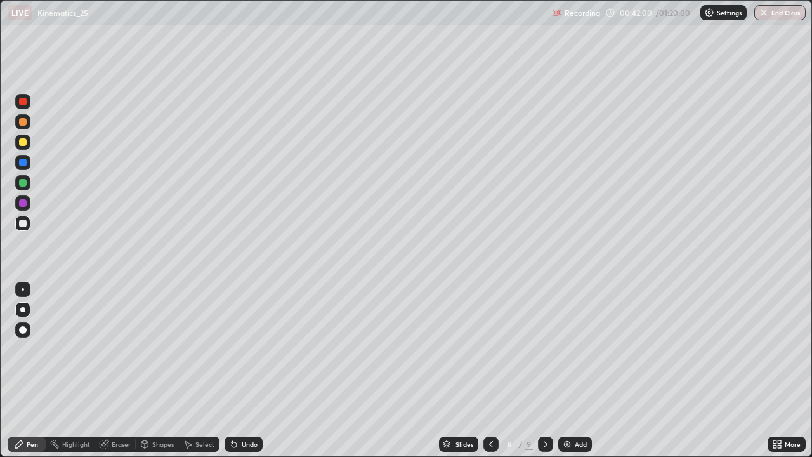
click at [490, 370] on icon at bounding box center [491, 444] width 10 height 10
click at [544, 370] on icon at bounding box center [545, 444] width 10 height 10
click at [25, 225] on div at bounding box center [23, 223] width 8 height 8
click at [154, 370] on div "Shapes" at bounding box center [163, 444] width 22 height 6
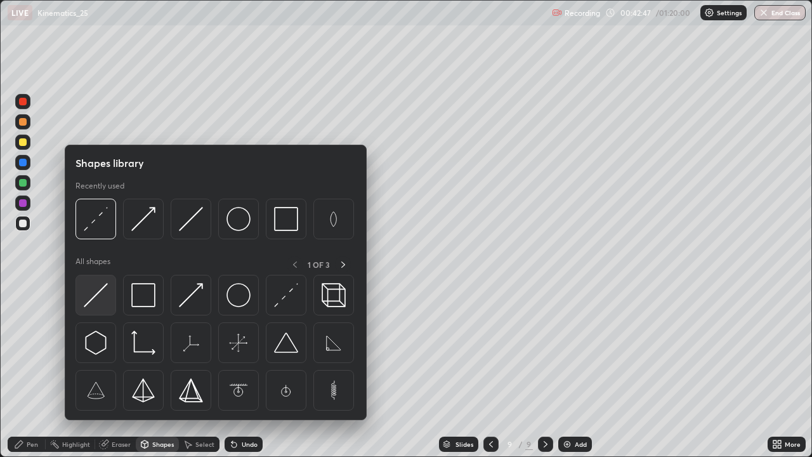
click at [95, 298] on img at bounding box center [96, 295] width 24 height 24
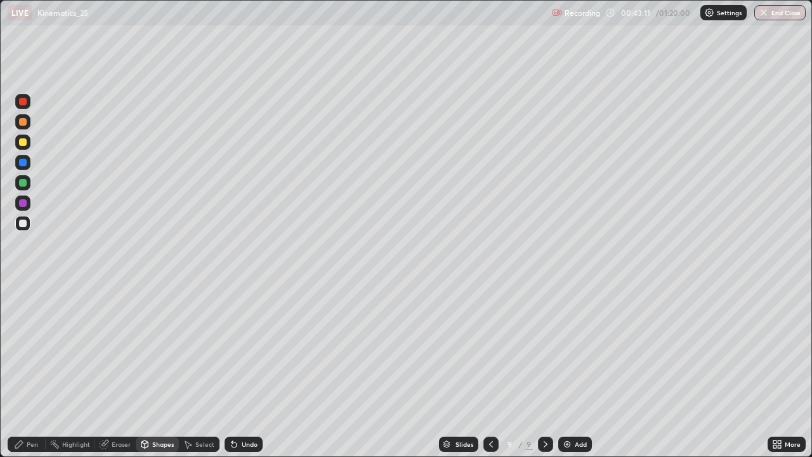
click at [490, 370] on icon at bounding box center [491, 444] width 10 height 10
click at [562, 370] on img at bounding box center [567, 444] width 10 height 10
click at [244, 370] on div "Undo" at bounding box center [244, 443] width 38 height 15
click at [242, 370] on div "Undo" at bounding box center [250, 444] width 16 height 6
click at [41, 370] on div "Pen" at bounding box center [27, 443] width 38 height 15
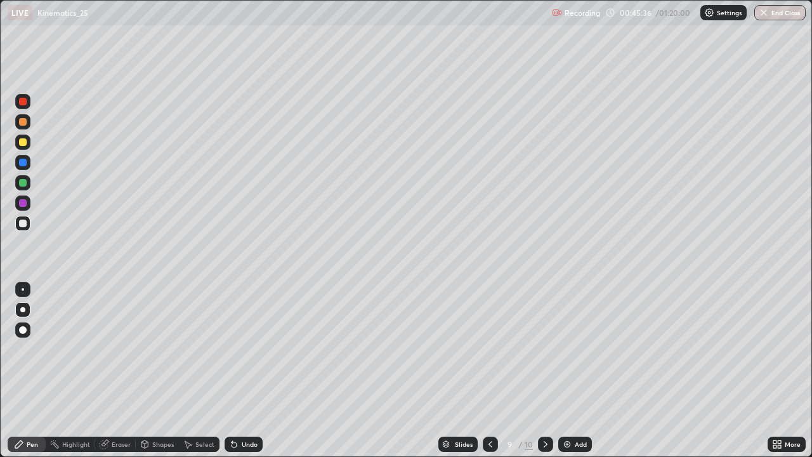
click at [25, 181] on div at bounding box center [23, 183] width 8 height 8
click at [544, 370] on icon at bounding box center [545, 444] width 10 height 10
click at [489, 370] on icon at bounding box center [490, 444] width 10 height 10
click at [567, 370] on img at bounding box center [567, 444] width 10 height 10
click at [27, 221] on div at bounding box center [22, 223] width 15 height 15
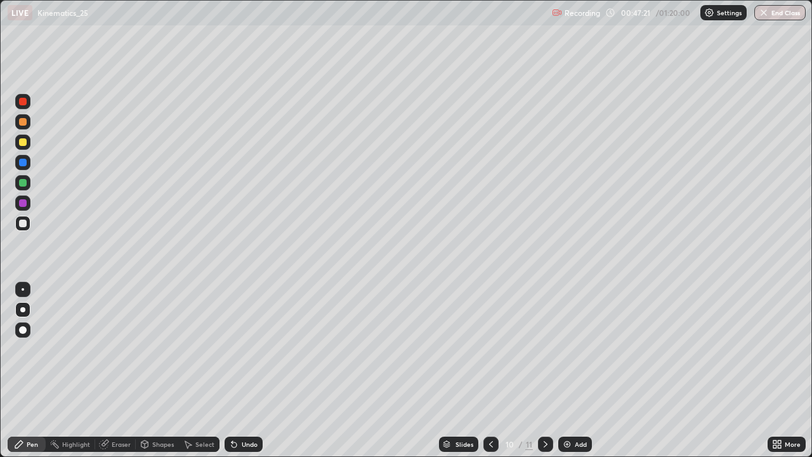
click at [237, 370] on div "Undo" at bounding box center [244, 443] width 38 height 15
click at [242, 370] on div "Undo" at bounding box center [250, 444] width 16 height 6
click at [239, 370] on div "Undo" at bounding box center [244, 443] width 38 height 15
click at [238, 370] on div "Undo" at bounding box center [244, 443] width 38 height 15
click at [242, 370] on div "Undo" at bounding box center [250, 444] width 16 height 6
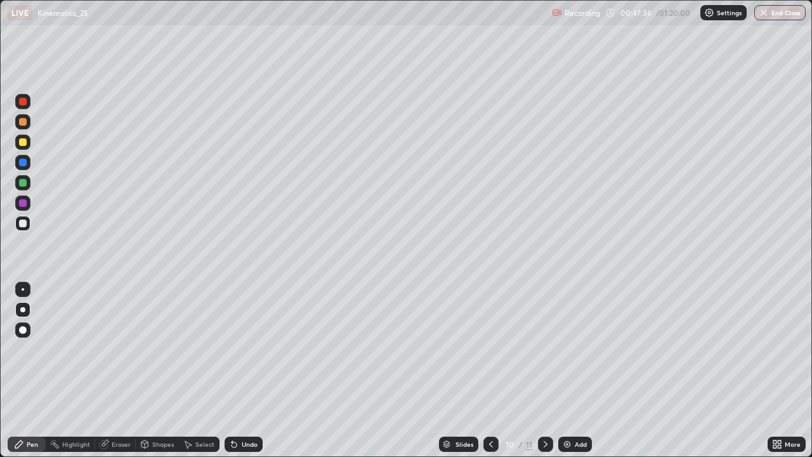
click at [25, 181] on div at bounding box center [23, 183] width 8 height 8
click at [23, 225] on div at bounding box center [23, 223] width 8 height 8
click at [544, 370] on icon at bounding box center [545, 444] width 10 height 10
click at [568, 370] on img at bounding box center [567, 444] width 10 height 10
click at [490, 370] on icon at bounding box center [491, 444] width 4 height 6
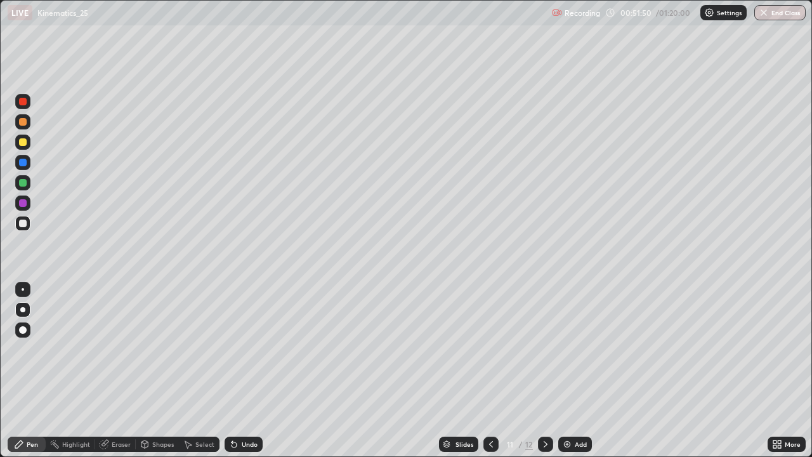
click at [199, 370] on div "Select" at bounding box center [204, 444] width 19 height 6
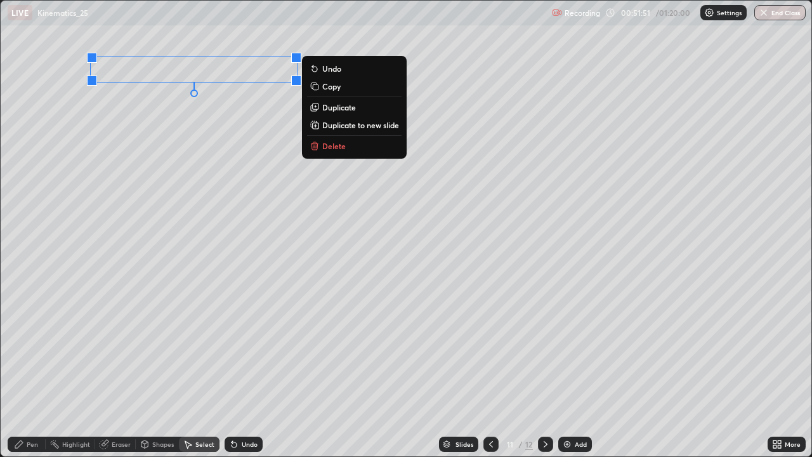
click at [341, 145] on p "Delete" at bounding box center [333, 146] width 23 height 10
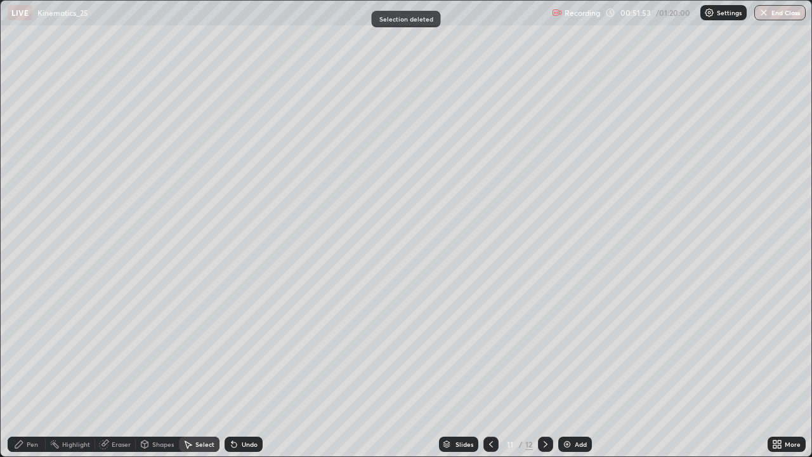
click at [27, 370] on div "Pen" at bounding box center [27, 443] width 38 height 15
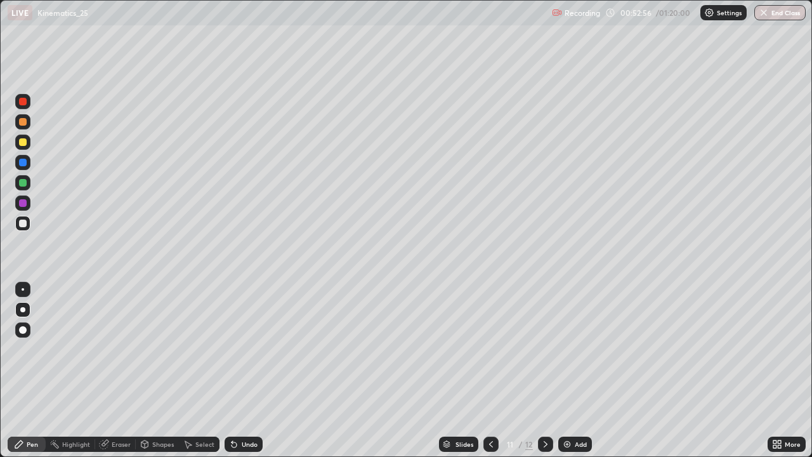
click at [25, 181] on div at bounding box center [23, 183] width 8 height 8
click at [252, 370] on div "Undo" at bounding box center [244, 443] width 38 height 15
click at [545, 370] on icon at bounding box center [545, 444] width 10 height 10
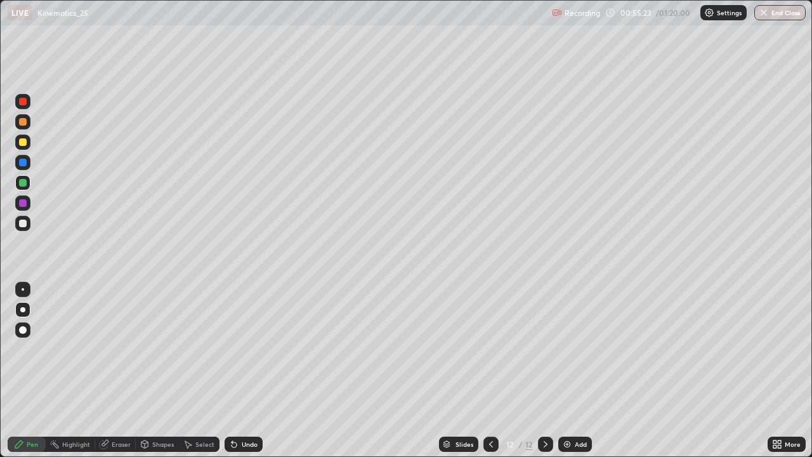
click at [23, 223] on div at bounding box center [23, 223] width 8 height 8
click at [157, 370] on div "Shapes" at bounding box center [157, 443] width 43 height 15
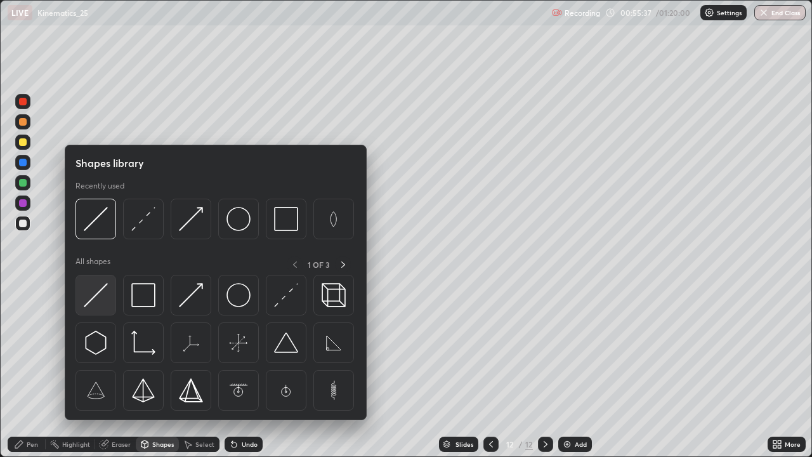
click at [98, 302] on img at bounding box center [96, 295] width 24 height 24
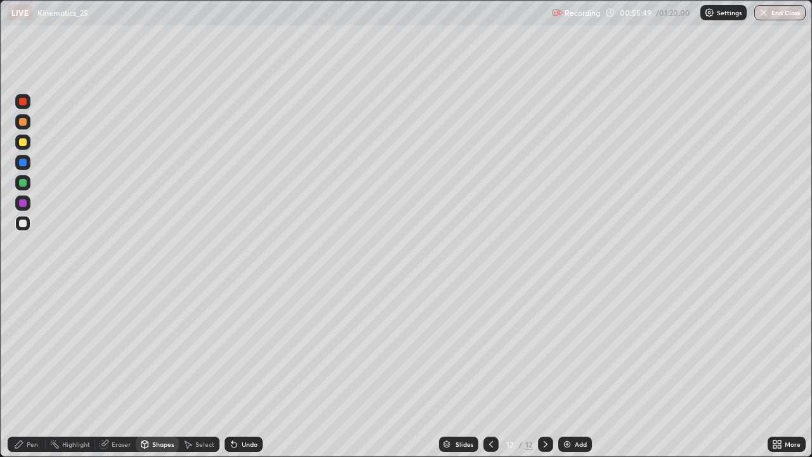
click at [247, 370] on div "Undo" at bounding box center [250, 444] width 16 height 6
click at [27, 370] on div "Pen" at bounding box center [32, 444] width 11 height 6
click at [25, 181] on div at bounding box center [23, 183] width 8 height 8
click at [247, 370] on div "Undo" at bounding box center [250, 444] width 16 height 6
click at [249, 370] on div "Undo" at bounding box center [250, 444] width 16 height 6
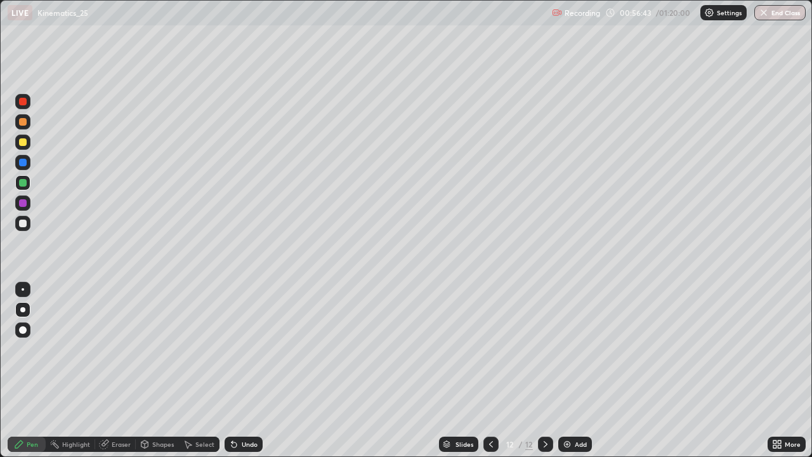
click at [158, 370] on div "Shapes" at bounding box center [163, 444] width 22 height 6
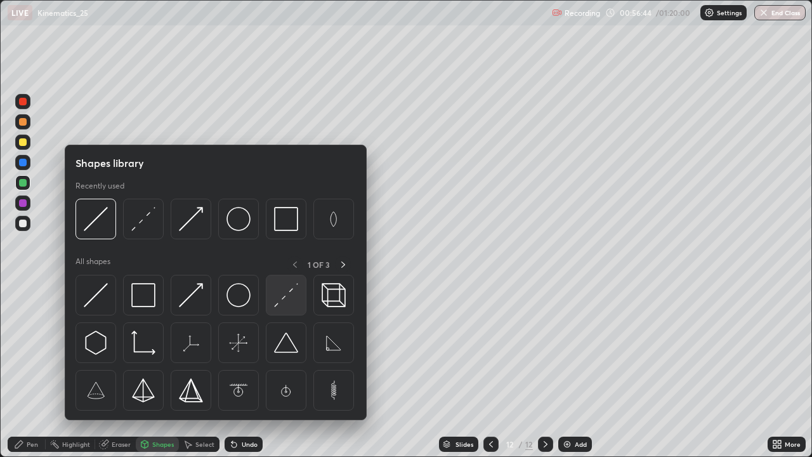
click at [287, 292] on img at bounding box center [286, 295] width 24 height 24
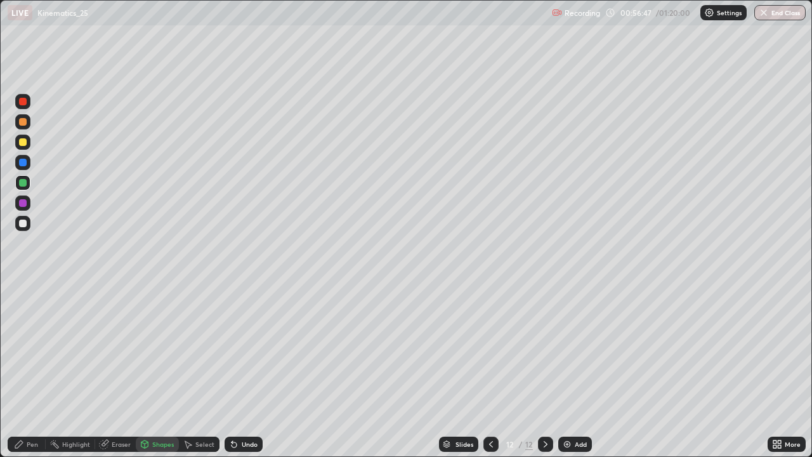
click at [243, 370] on div "Undo" at bounding box center [250, 444] width 16 height 6
click at [34, 370] on div "Pen" at bounding box center [27, 443] width 38 height 15
click at [242, 370] on div "Undo" at bounding box center [250, 444] width 16 height 6
click at [21, 142] on div at bounding box center [23, 142] width 8 height 8
click at [158, 370] on div "Shapes" at bounding box center [163, 444] width 22 height 6
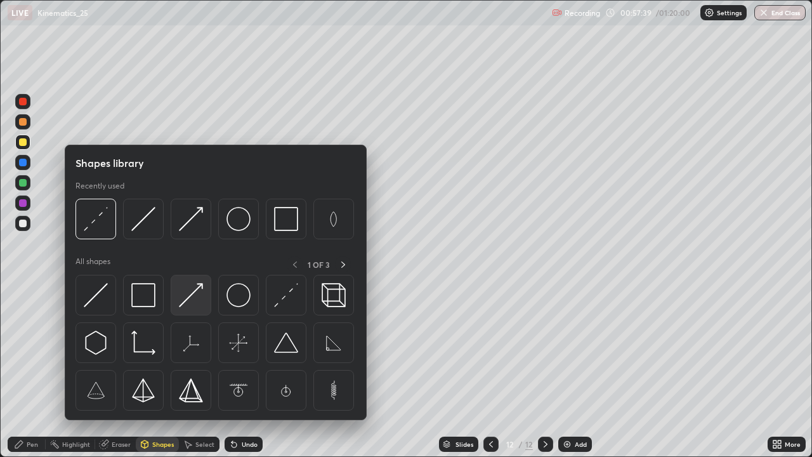
click at [188, 299] on img at bounding box center [191, 295] width 24 height 24
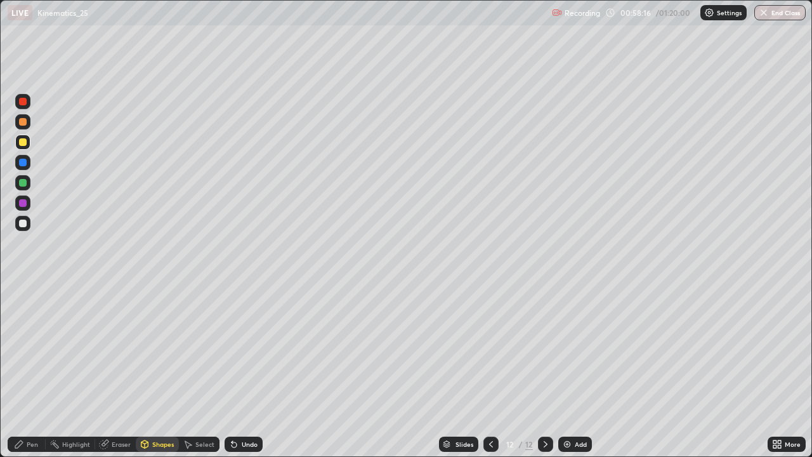
click at [238, 370] on div "Undo" at bounding box center [244, 443] width 38 height 15
click at [237, 370] on div "Undo" at bounding box center [244, 443] width 38 height 15
click at [237, 370] on icon at bounding box center [234, 444] width 10 height 10
click at [38, 370] on div "Pen" at bounding box center [27, 443] width 38 height 15
click at [159, 370] on div "Shapes" at bounding box center [163, 444] width 22 height 6
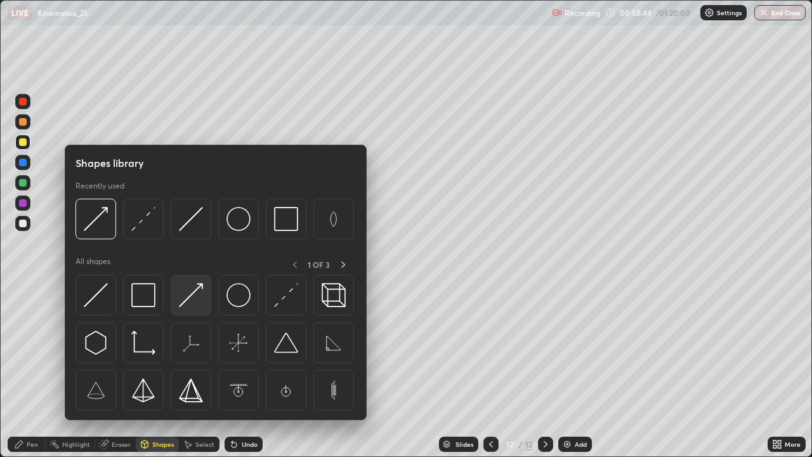
click at [197, 293] on img at bounding box center [191, 295] width 24 height 24
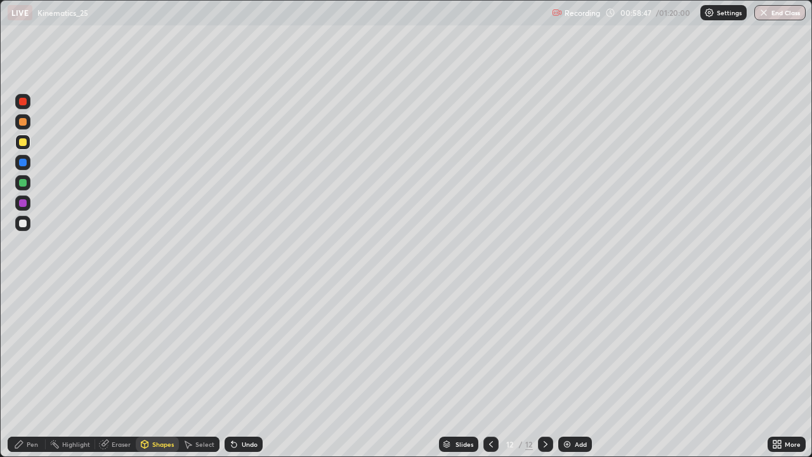
click at [32, 370] on div "Pen" at bounding box center [32, 444] width 11 height 6
click at [22, 123] on div at bounding box center [23, 122] width 8 height 8
click at [159, 370] on div "Shapes" at bounding box center [163, 444] width 22 height 6
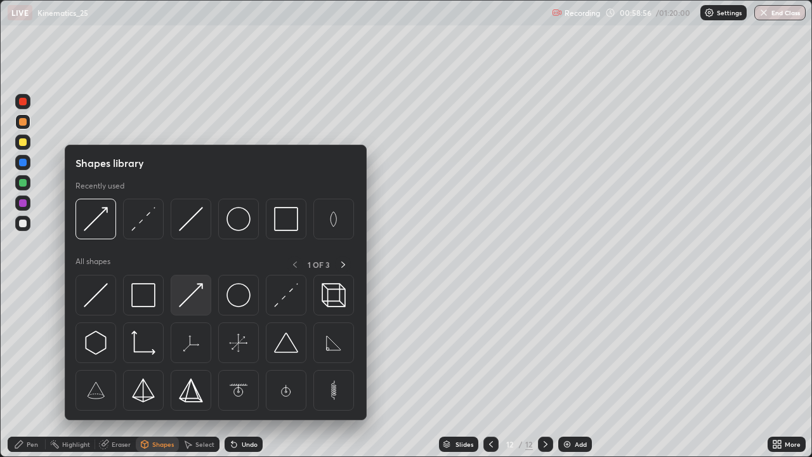
click at [193, 297] on img at bounding box center [191, 295] width 24 height 24
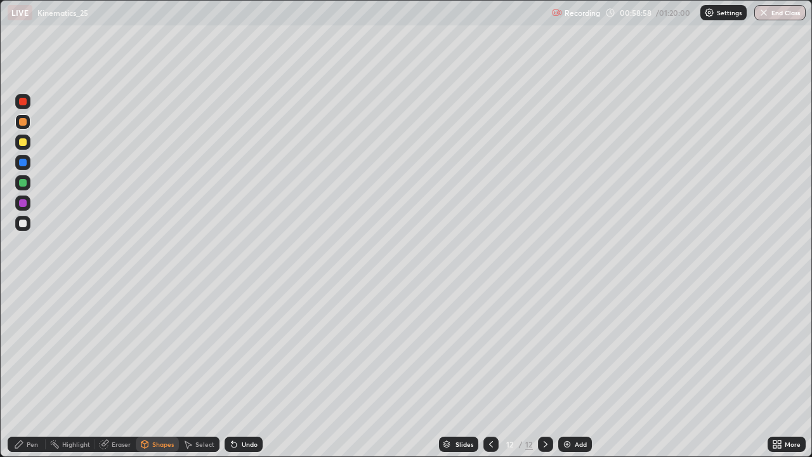
click at [244, 370] on div "Undo" at bounding box center [250, 444] width 16 height 6
click at [235, 370] on icon at bounding box center [233, 444] width 5 height 5
click at [36, 370] on div "Pen" at bounding box center [27, 443] width 38 height 15
click at [797, 370] on div "More" at bounding box center [792, 444] width 16 height 6
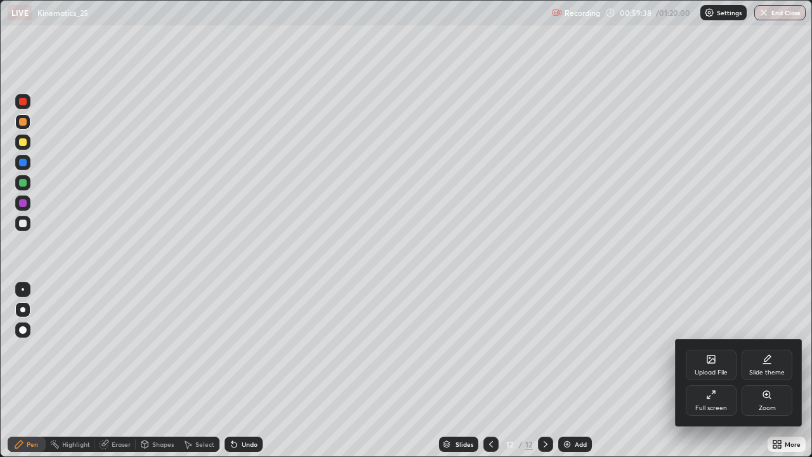
click at [761, 370] on div "Zoom" at bounding box center [766, 408] width 17 height 6
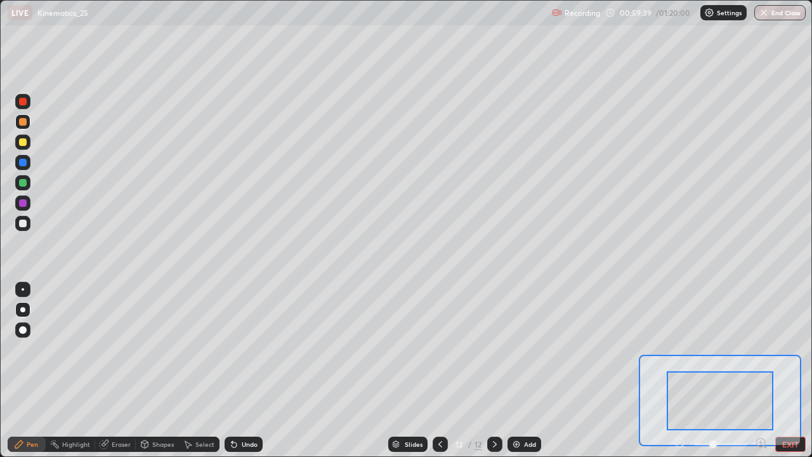
click at [759, 370] on icon at bounding box center [761, 442] width 13 height 13
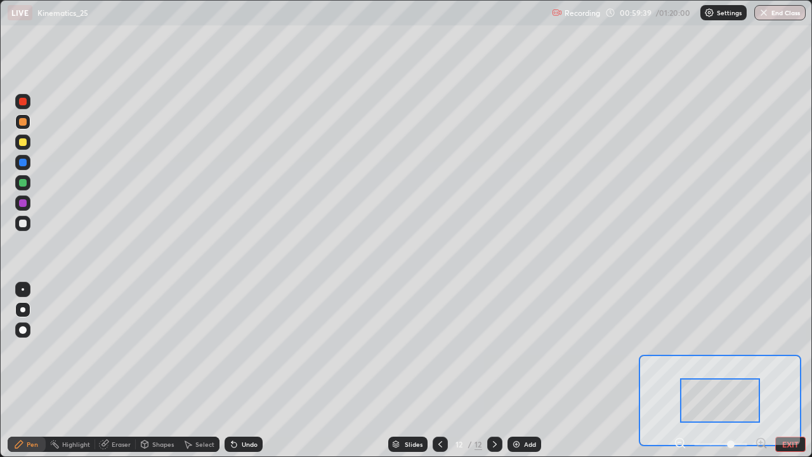
click at [760, 370] on icon at bounding box center [760, 442] width 3 height 0
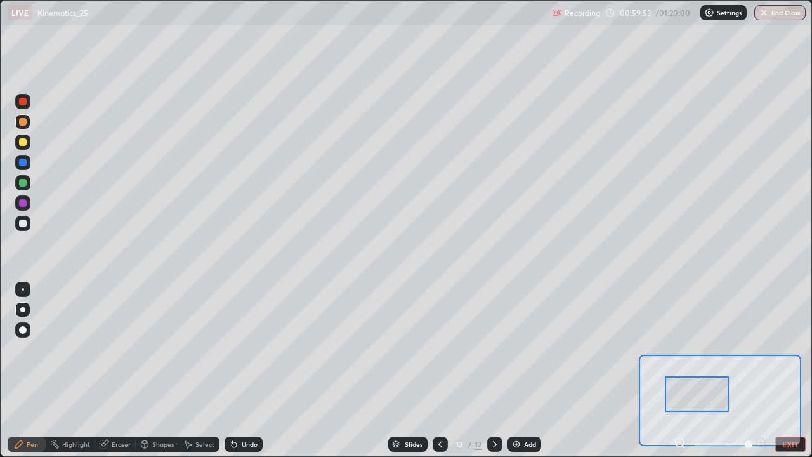
click at [790, 370] on button "EXIT" at bounding box center [790, 443] width 30 height 15
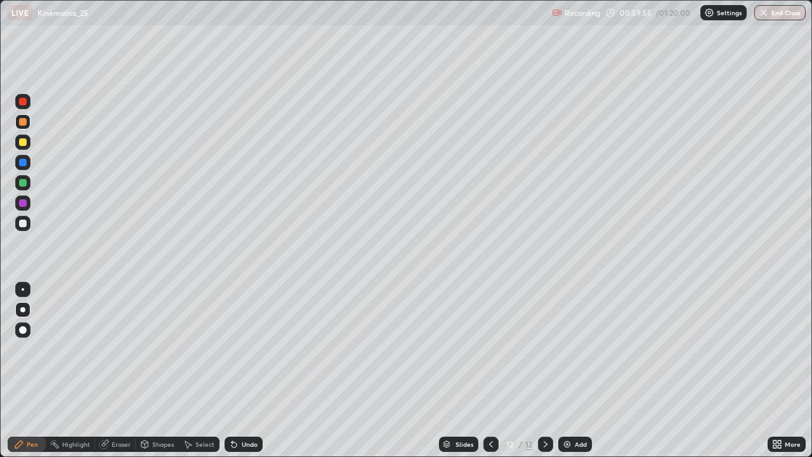
click at [249, 370] on div "Undo" at bounding box center [244, 443] width 38 height 15
click at [247, 370] on div "Undo" at bounding box center [250, 444] width 16 height 6
click at [250, 370] on div "Undo" at bounding box center [250, 444] width 16 height 6
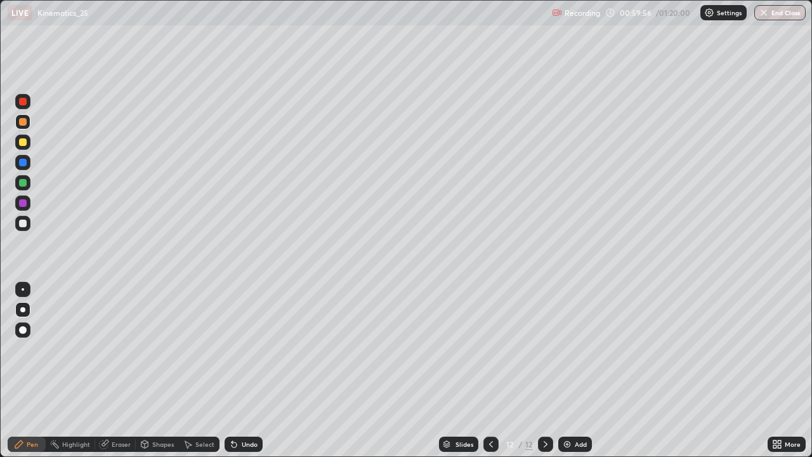
click at [249, 370] on div "Undo" at bounding box center [250, 444] width 16 height 6
click at [252, 370] on div "Undo" at bounding box center [244, 443] width 38 height 15
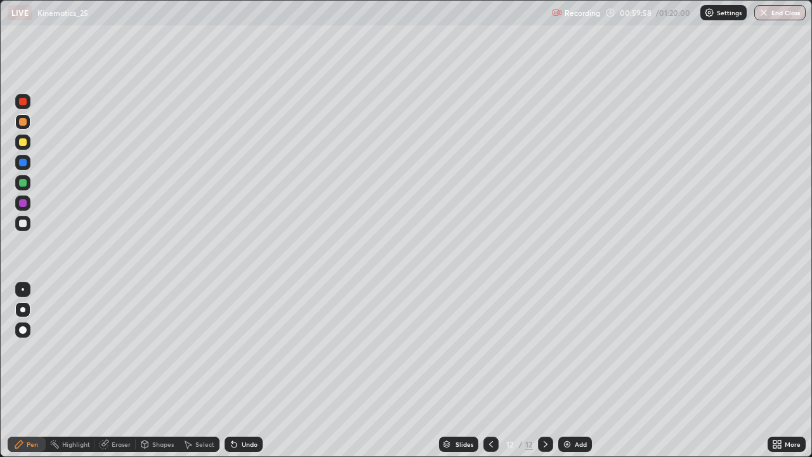
click at [252, 370] on div "Undo" at bounding box center [244, 443] width 38 height 15
click at [248, 370] on div "Undo" at bounding box center [250, 444] width 16 height 6
click at [251, 370] on div "Undo" at bounding box center [250, 444] width 16 height 6
click at [241, 370] on div "Undo" at bounding box center [244, 443] width 38 height 15
click at [242, 370] on div "Undo" at bounding box center [244, 443] width 38 height 15
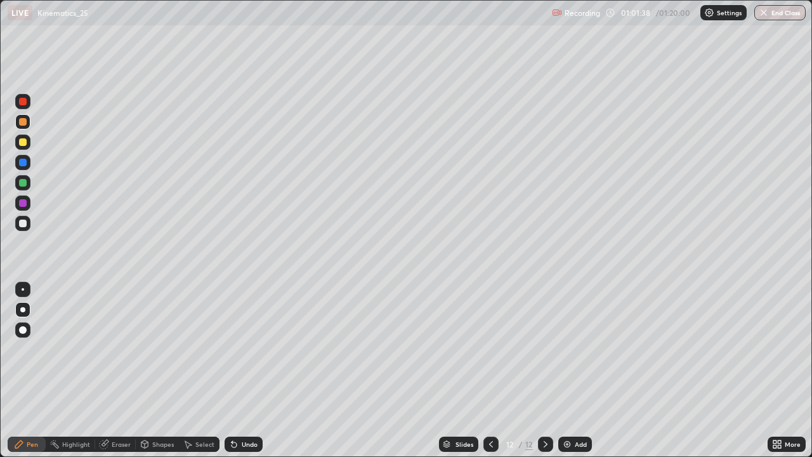
click at [160, 370] on div "Shapes" at bounding box center [163, 444] width 22 height 6
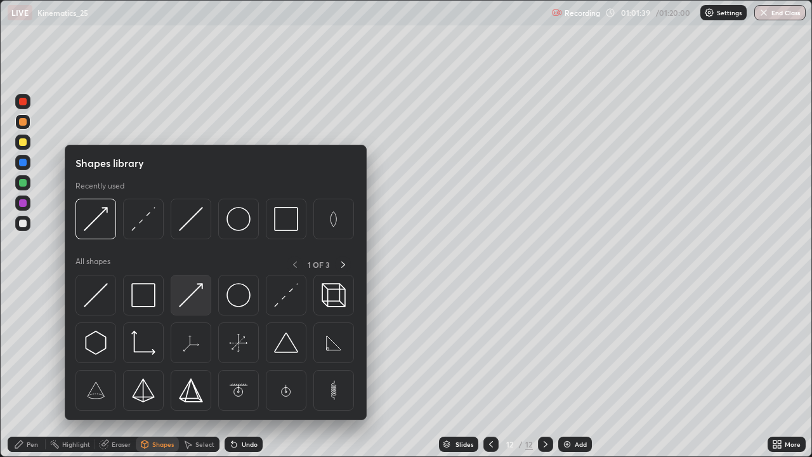
click at [184, 296] on img at bounding box center [191, 295] width 24 height 24
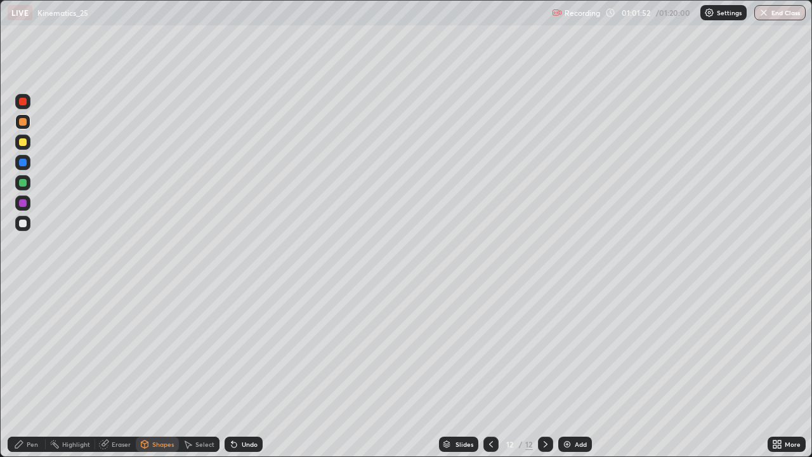
click at [237, 370] on div "Undo" at bounding box center [244, 443] width 38 height 15
click at [29, 370] on div "Pen" at bounding box center [32, 444] width 11 height 6
click at [204, 370] on div "Select" at bounding box center [204, 444] width 19 height 6
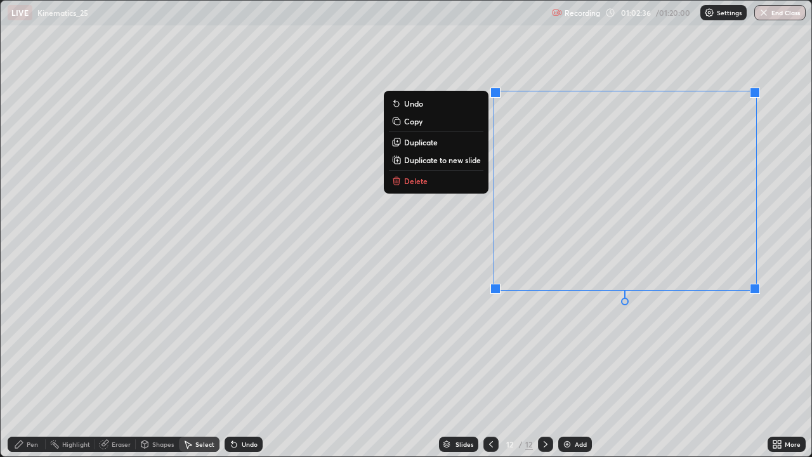
click at [460, 185] on button "Delete" at bounding box center [436, 180] width 94 height 15
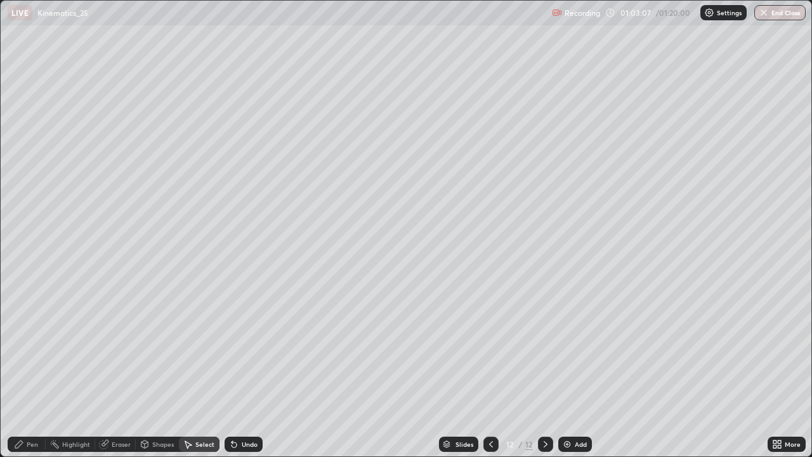
click at [35, 370] on div "Pen" at bounding box center [32, 444] width 11 height 6
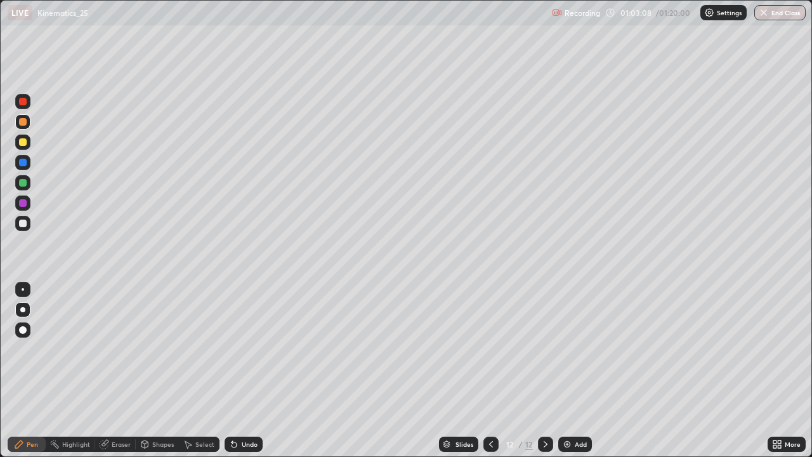
click at [23, 223] on div at bounding box center [23, 223] width 8 height 8
click at [248, 370] on div "Undo" at bounding box center [244, 443] width 38 height 15
click at [248, 370] on div "Undo" at bounding box center [250, 444] width 16 height 6
click at [245, 370] on div "Undo" at bounding box center [250, 444] width 16 height 6
click at [198, 370] on div "Select" at bounding box center [204, 444] width 19 height 6
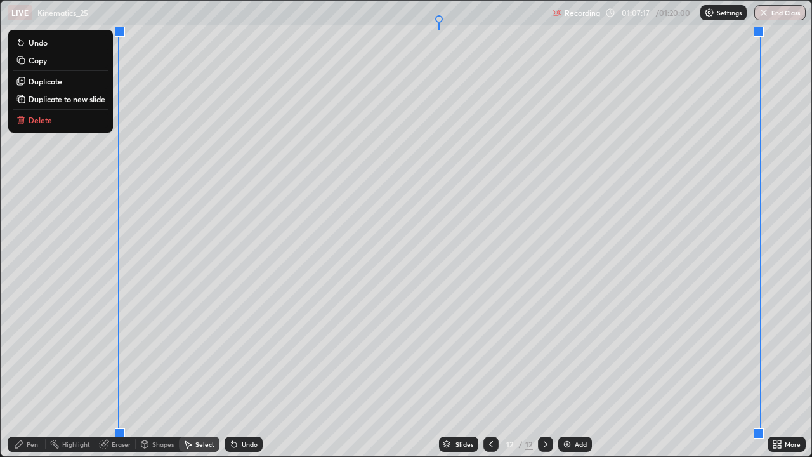
click at [69, 100] on p "Duplicate to new slide" at bounding box center [67, 99] width 77 height 10
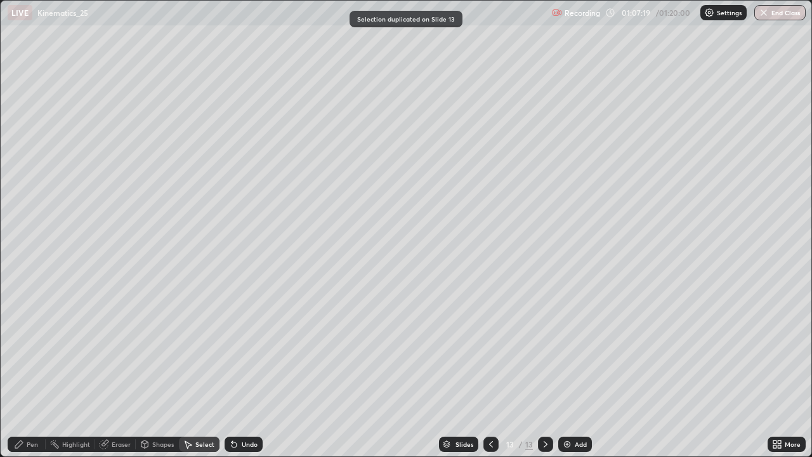
click at [115, 370] on div "Eraser" at bounding box center [121, 444] width 19 height 6
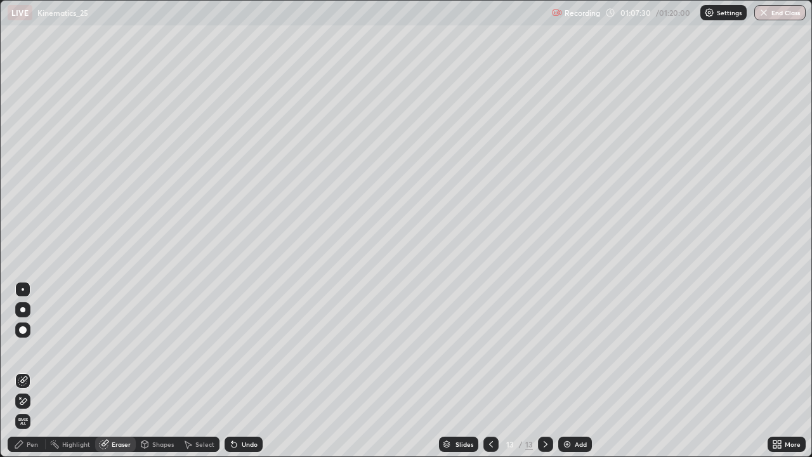
click at [29, 370] on div "Pen" at bounding box center [32, 444] width 11 height 6
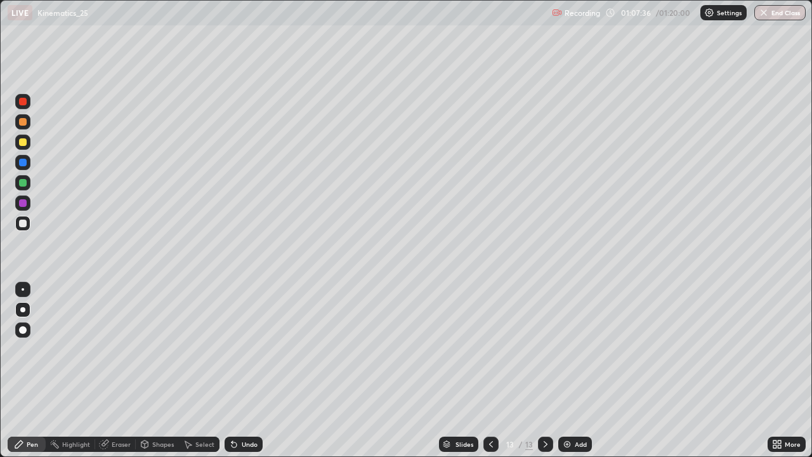
click at [117, 370] on div "Eraser" at bounding box center [121, 444] width 19 height 6
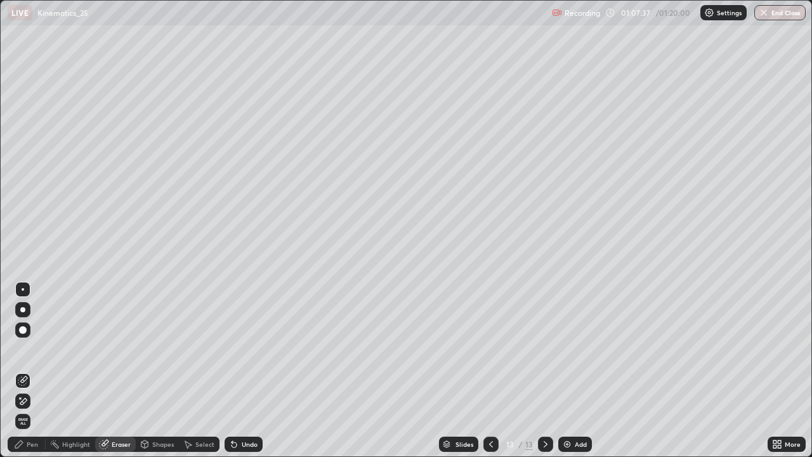
click at [22, 370] on icon at bounding box center [23, 401] width 10 height 11
click at [27, 370] on div "Pen" at bounding box center [32, 444] width 11 height 6
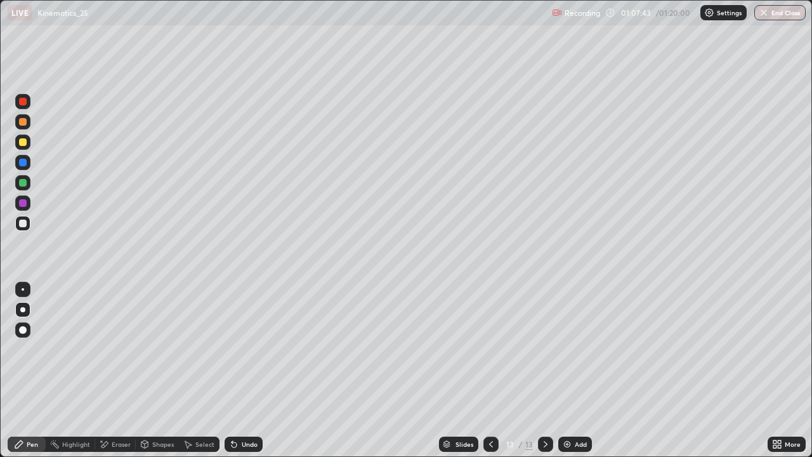
click at [23, 185] on div at bounding box center [23, 183] width 8 height 8
click at [204, 370] on div "Select" at bounding box center [204, 444] width 19 height 6
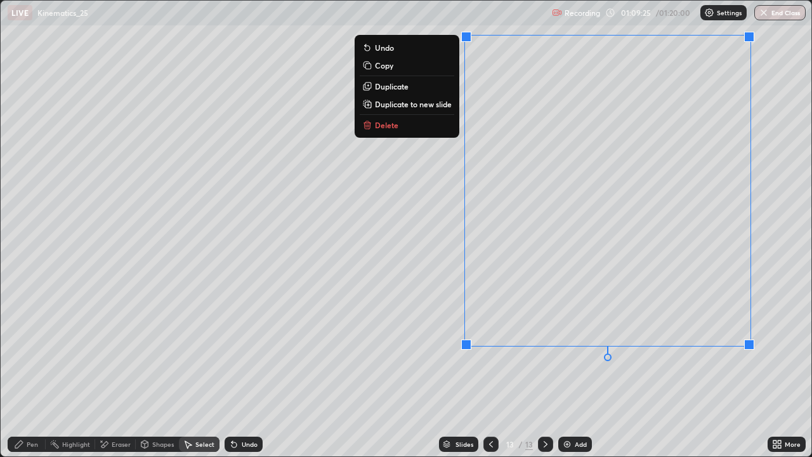
click at [413, 105] on p "Duplicate to new slide" at bounding box center [413, 104] width 77 height 10
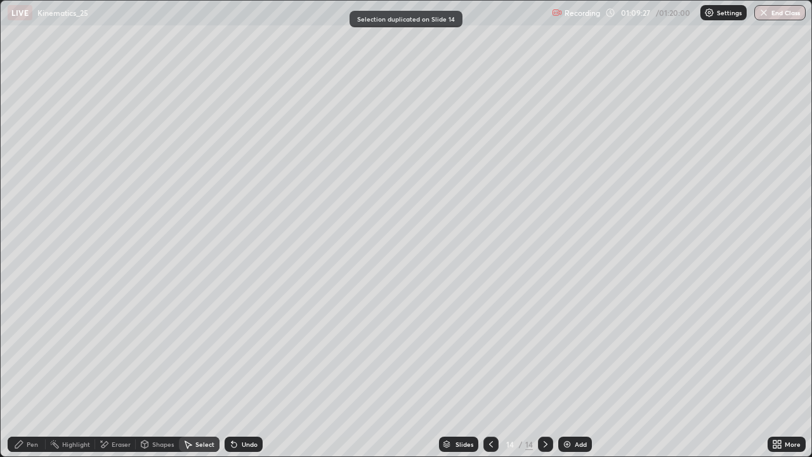
click at [31, 370] on div "Pen" at bounding box center [32, 444] width 11 height 6
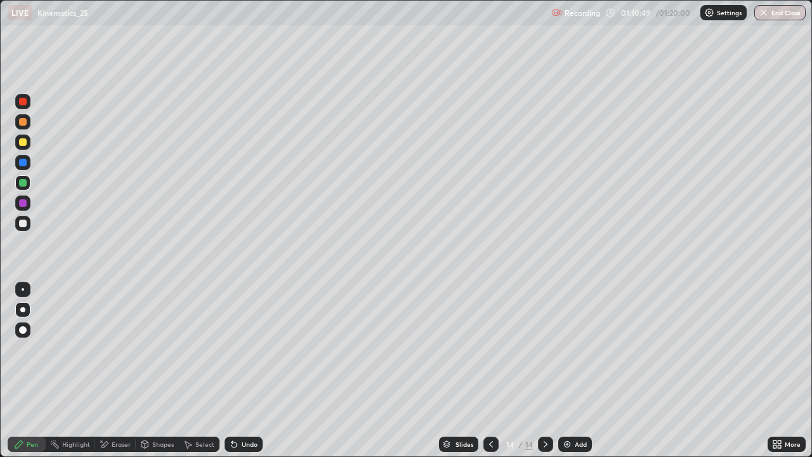
click at [251, 370] on div "Undo" at bounding box center [244, 443] width 38 height 15
click at [245, 370] on div "Undo" at bounding box center [244, 443] width 38 height 15
click at [29, 140] on div at bounding box center [22, 141] width 15 height 15
click at [203, 370] on div "Select" at bounding box center [199, 443] width 41 height 15
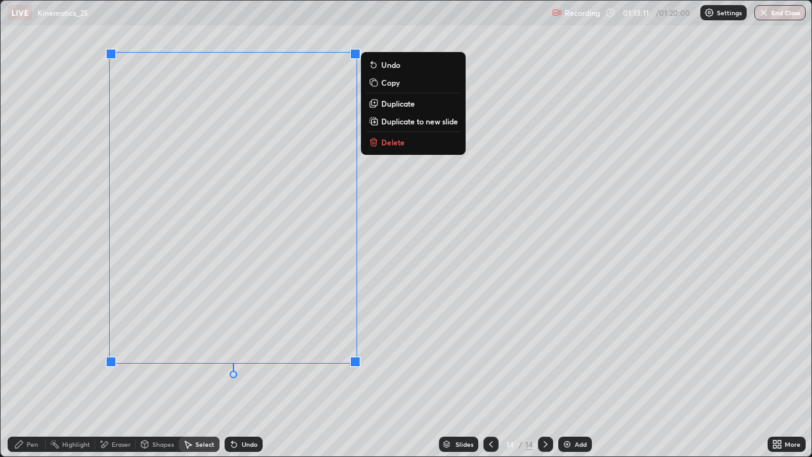
click at [413, 123] on p "Duplicate to new slide" at bounding box center [419, 121] width 77 height 10
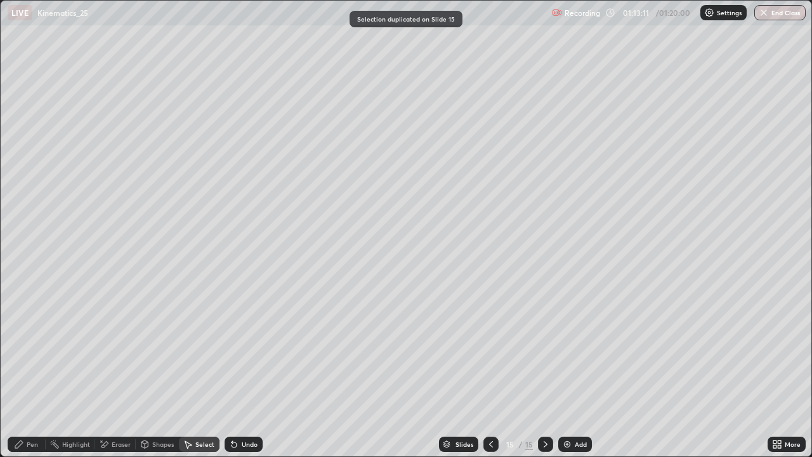
click at [29, 370] on div "Pen" at bounding box center [32, 444] width 11 height 6
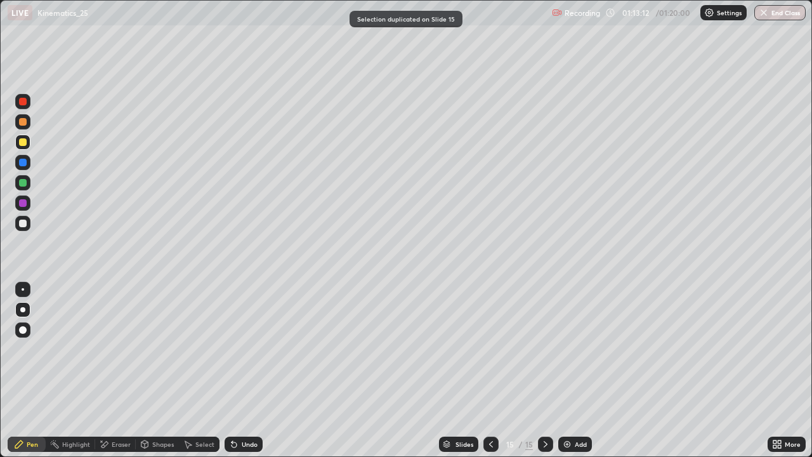
click at [23, 179] on div at bounding box center [23, 183] width 8 height 8
click at [24, 142] on div at bounding box center [23, 142] width 8 height 8
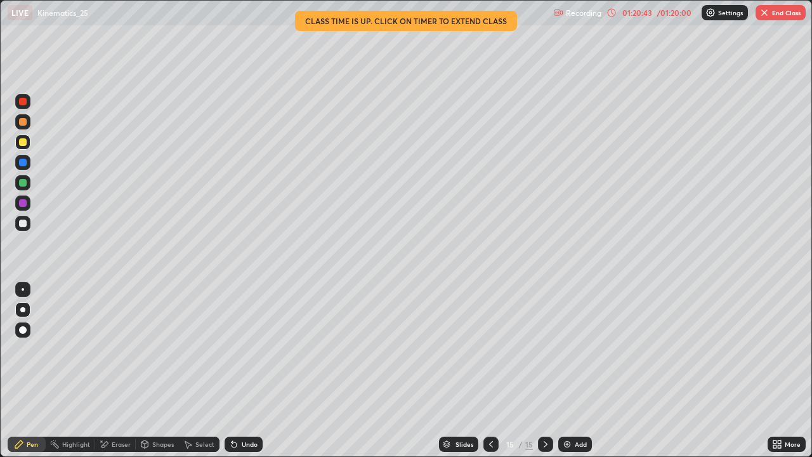
click at [764, 16] on img "button" at bounding box center [764, 13] width 10 height 10
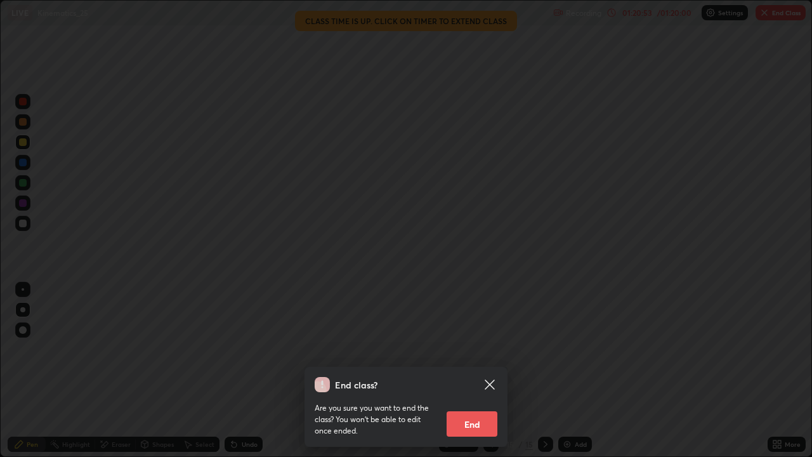
click at [492, 370] on button "End" at bounding box center [471, 423] width 51 height 25
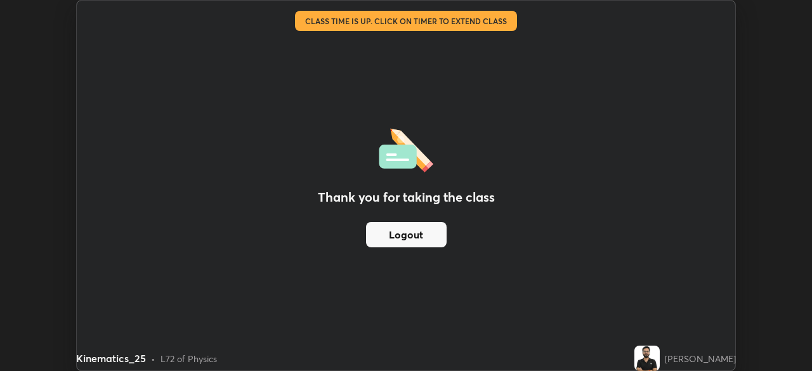
scroll to position [63048, 62607]
